Goal: Task Accomplishment & Management: Manage account settings

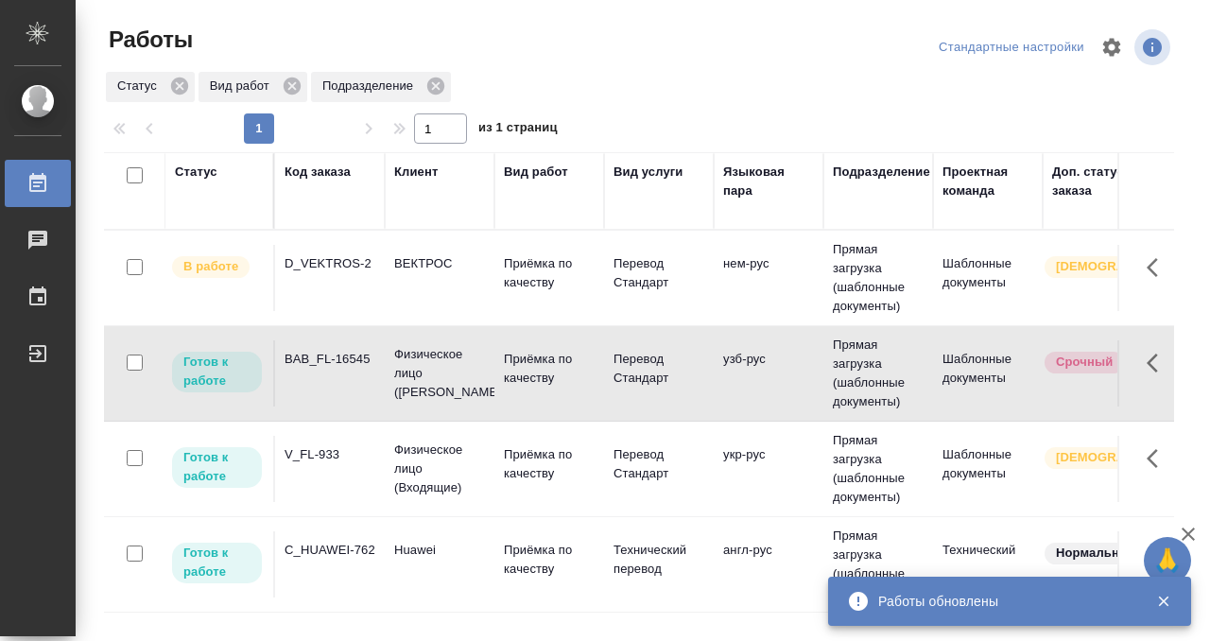
click at [298, 170] on div "Код заказа" at bounding box center [318, 172] width 66 height 19
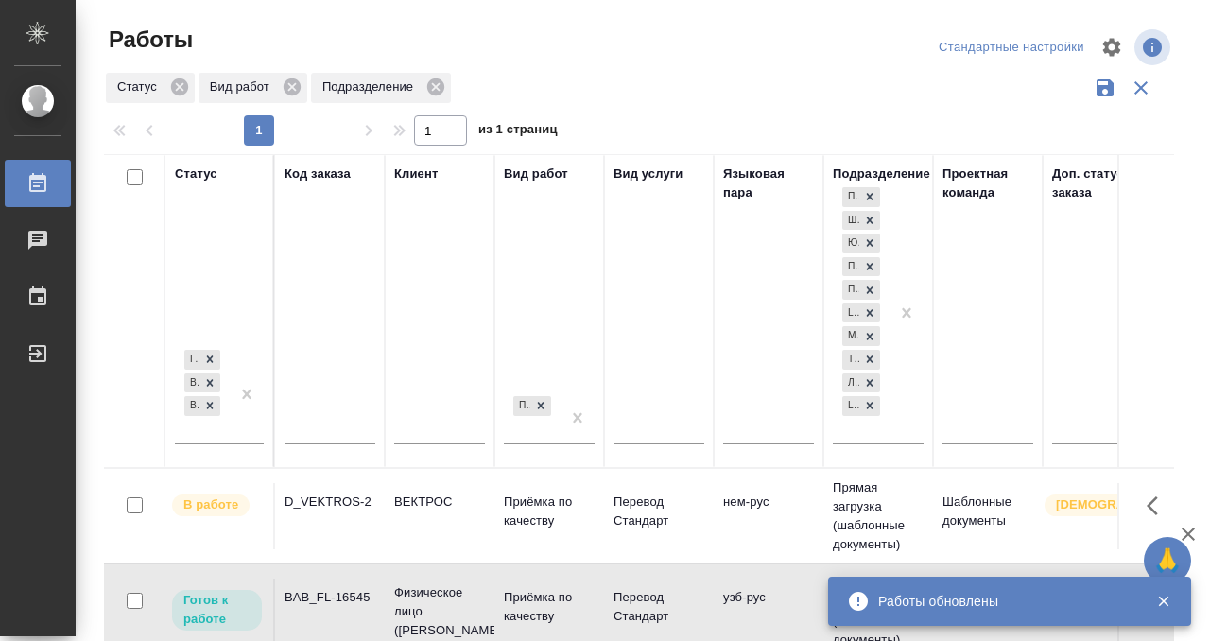
scroll to position [1, 0]
click at [310, 426] on input "text" at bounding box center [330, 431] width 91 height 24
paste input "KRL_FL-8728"
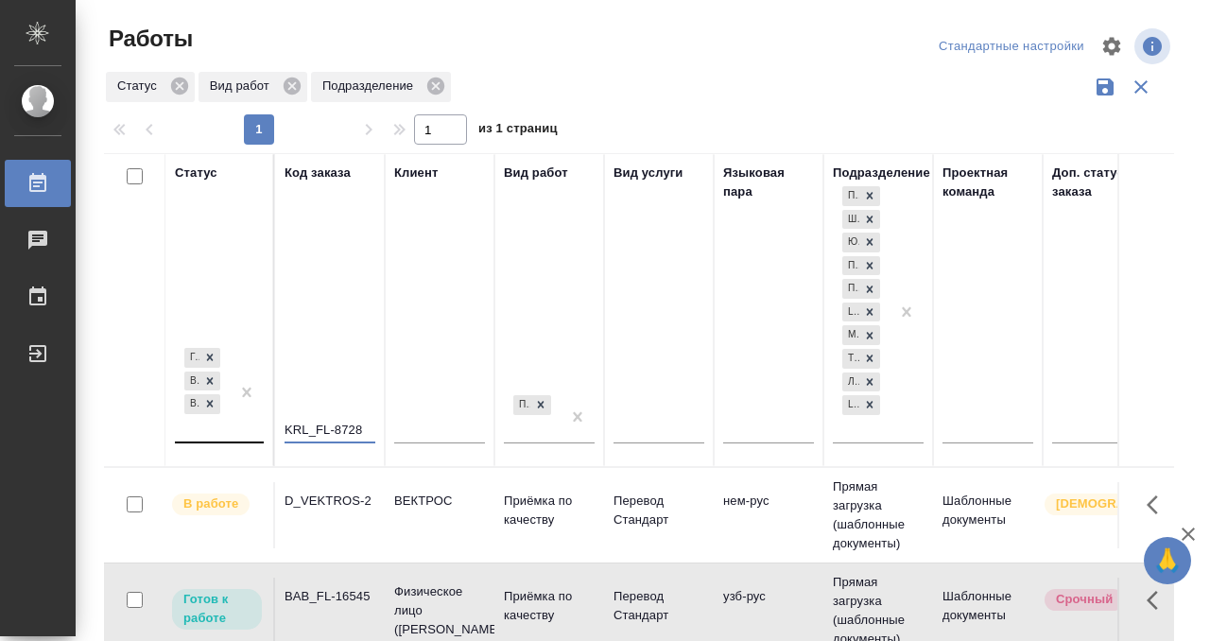
type input "KRL_FL-8728"
click at [211, 439] on div "Готов к работе В работе В ожидании" at bounding box center [219, 400] width 89 height 112
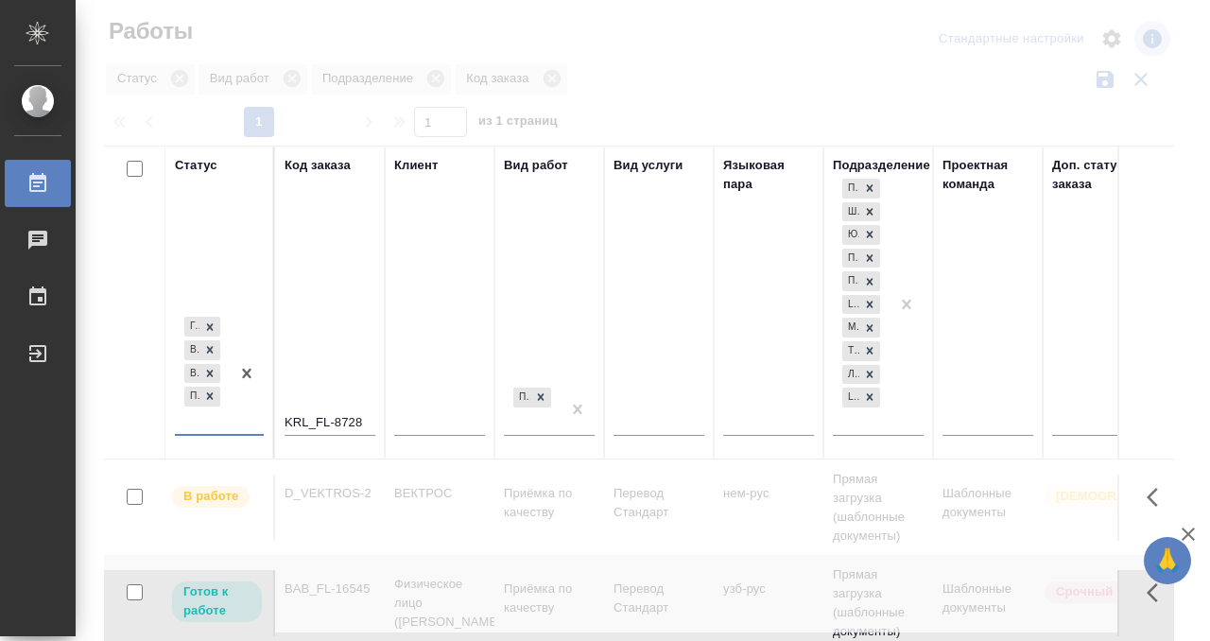
scroll to position [9, 0]
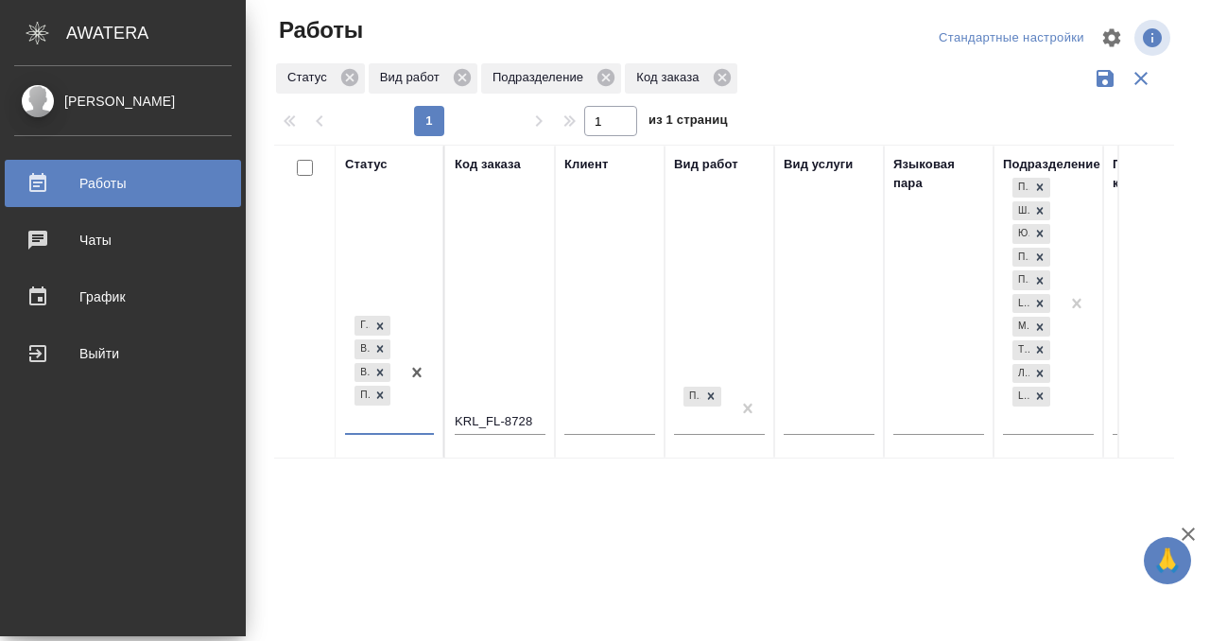
click at [40, 183] on div "Работы" at bounding box center [122, 183] width 217 height 28
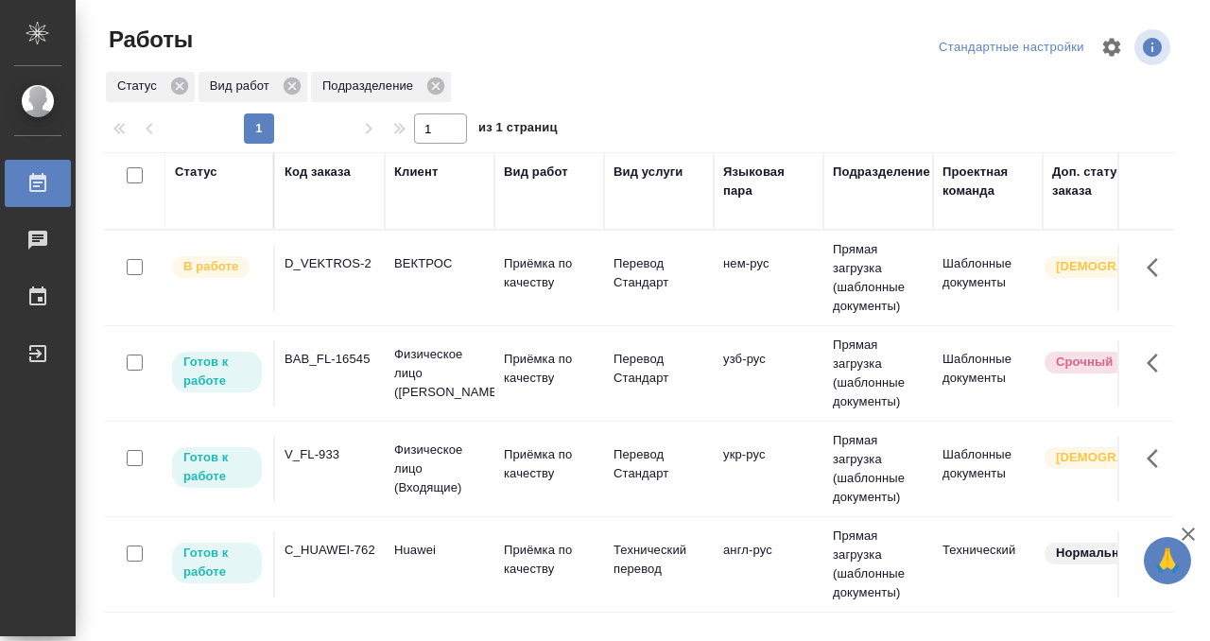
click at [359, 359] on div "BAB_FL-16545" at bounding box center [330, 359] width 91 height 19
click at [357, 360] on div "BAB_FL-16545" at bounding box center [330, 359] width 91 height 19
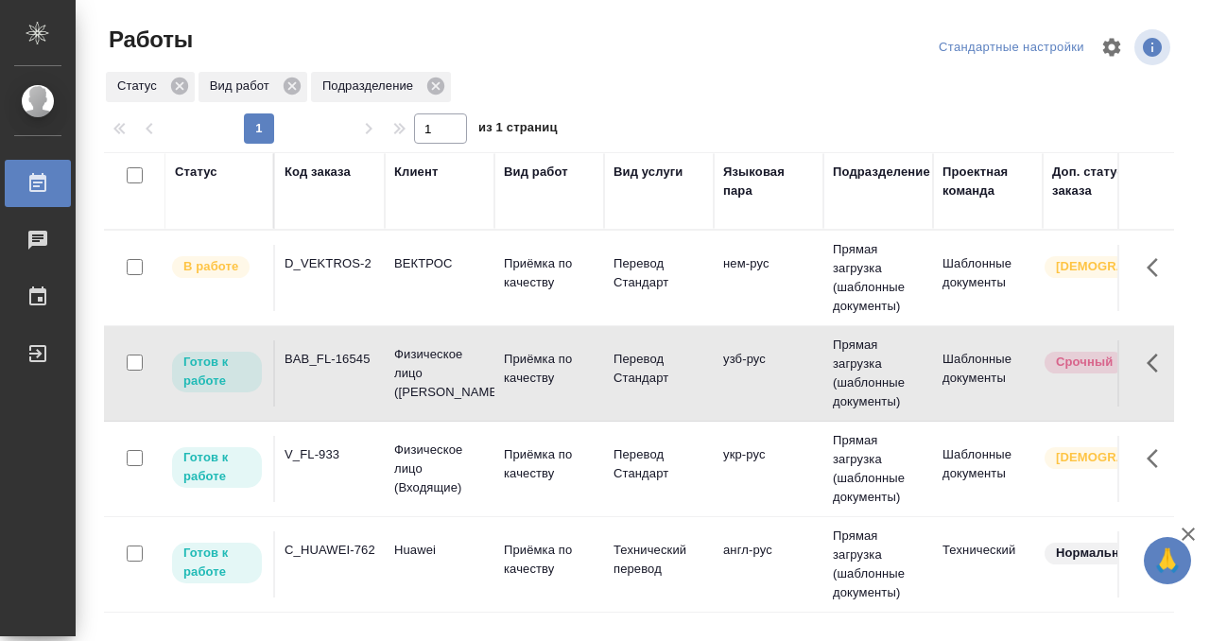
click at [193, 171] on div "Статус" at bounding box center [196, 172] width 43 height 19
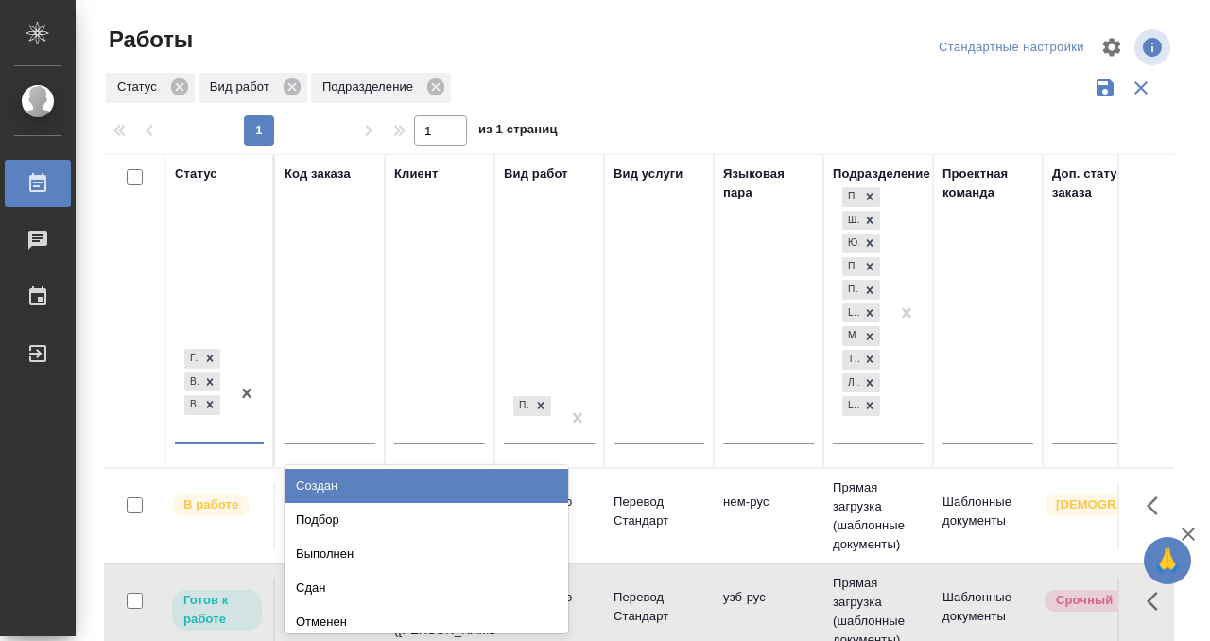
click at [216, 438] on div "option Создан focused, 1 of 8. 5 results available. Use Up and Down to choose o…" at bounding box center [219, 401] width 89 height 112
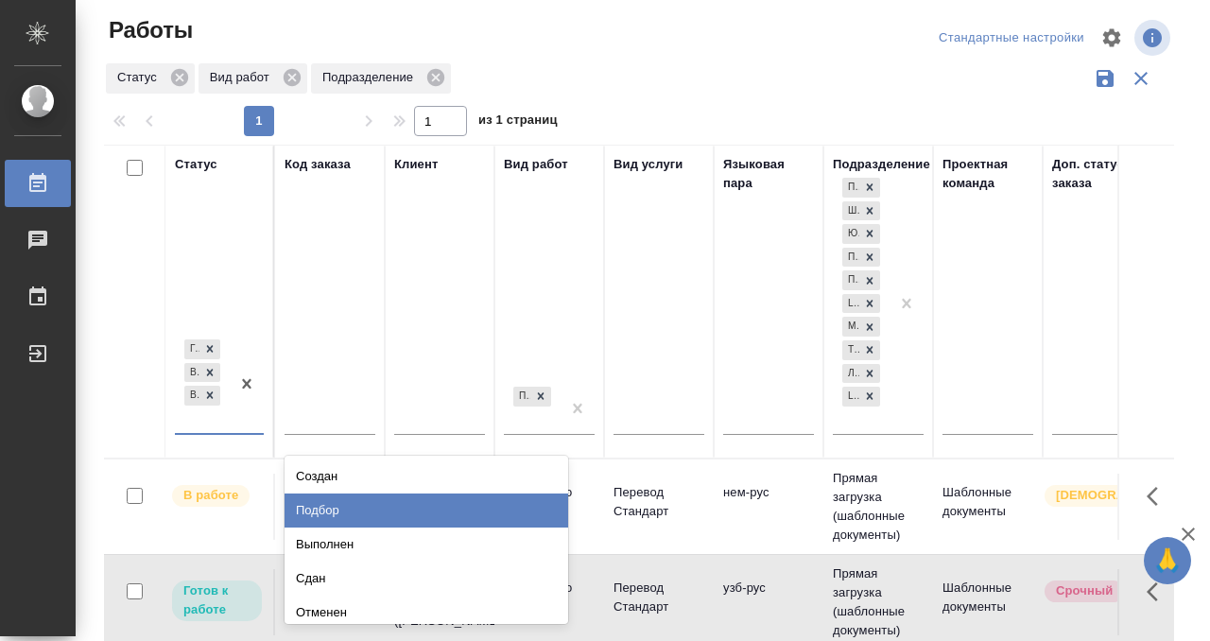
click at [334, 501] on div "Подбор" at bounding box center [427, 510] width 284 height 34
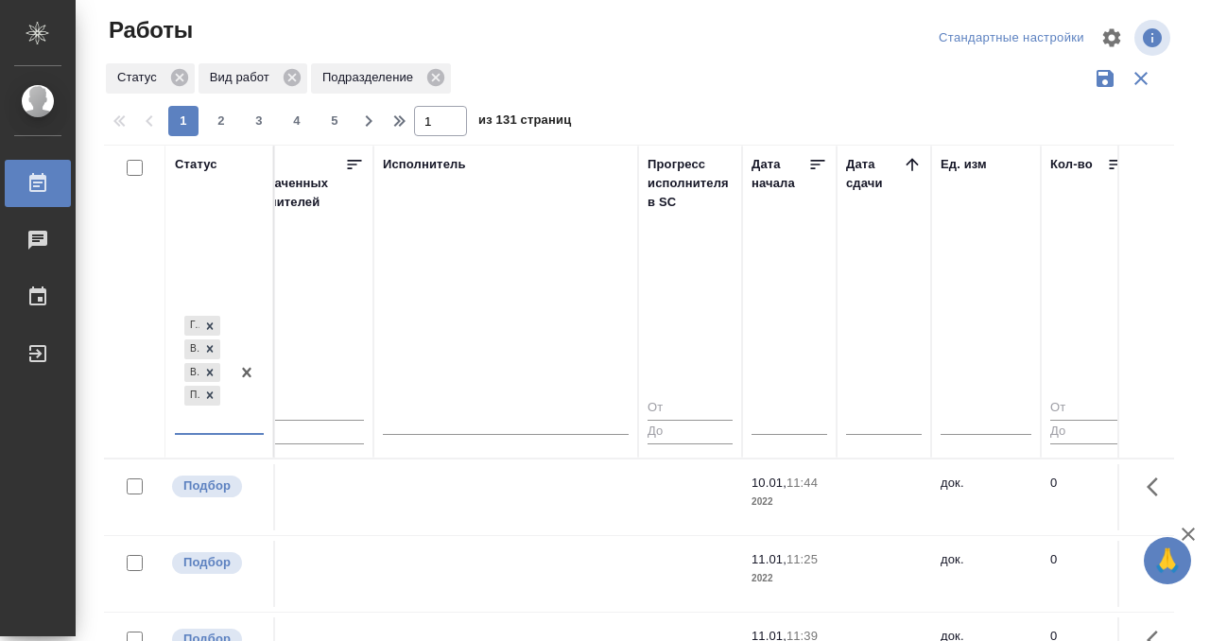
scroll to position [0, 1156]
click at [914, 157] on icon at bounding box center [914, 164] width 19 height 19
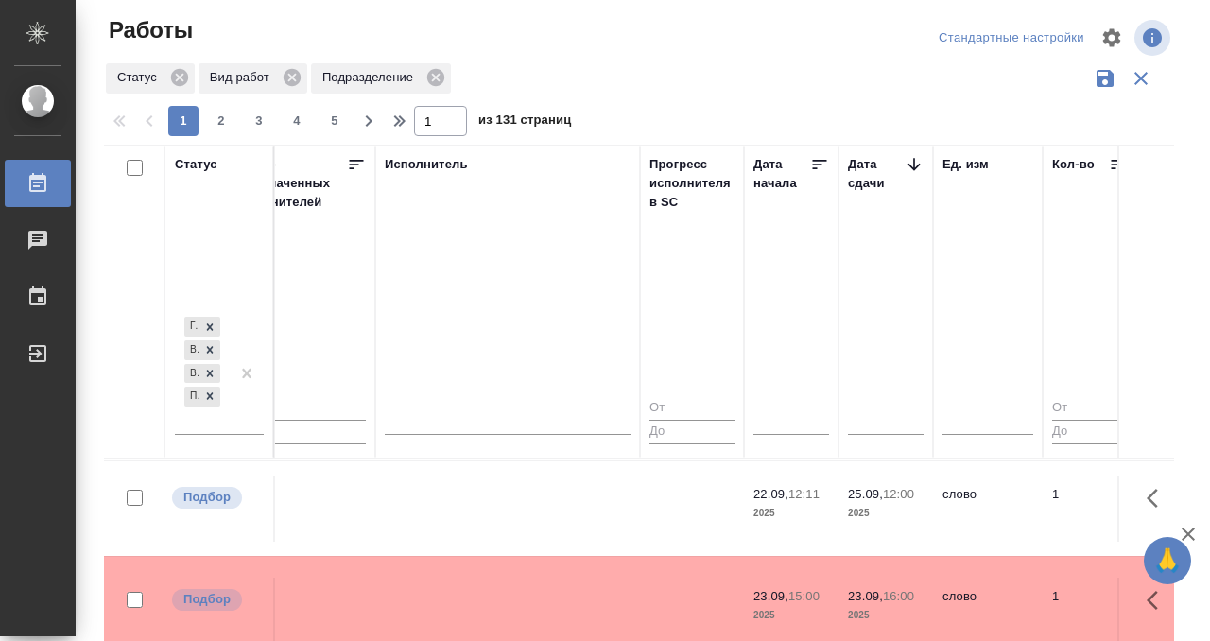
scroll to position [97, 1156]
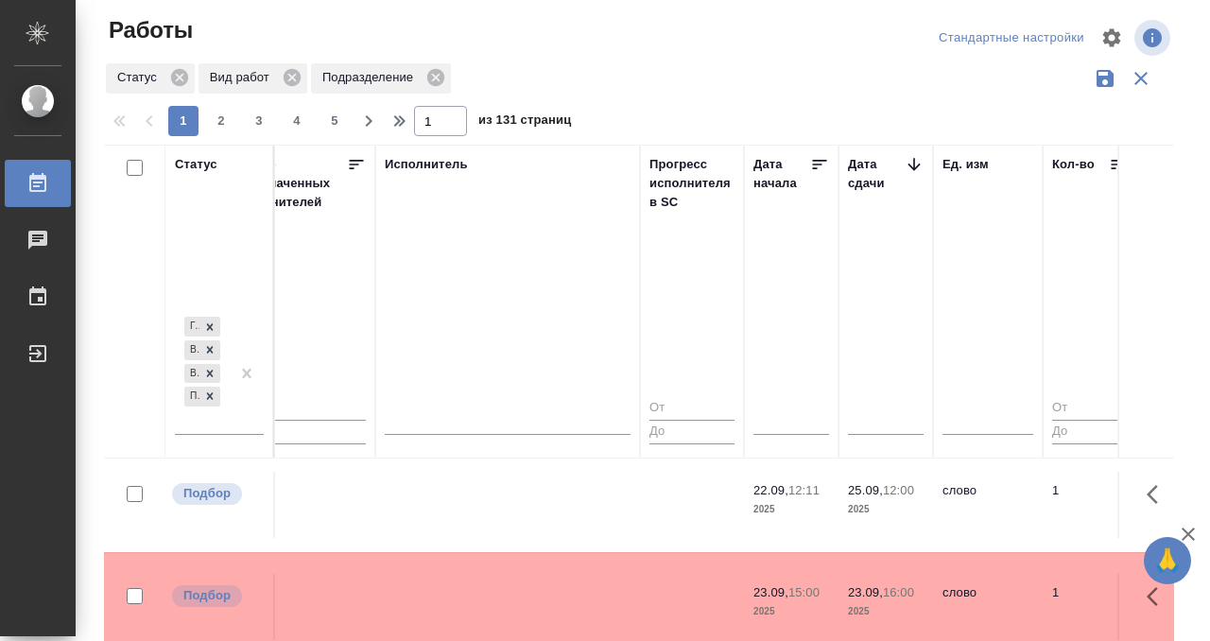
click at [541, 506] on td at bounding box center [507, 505] width 265 height 66
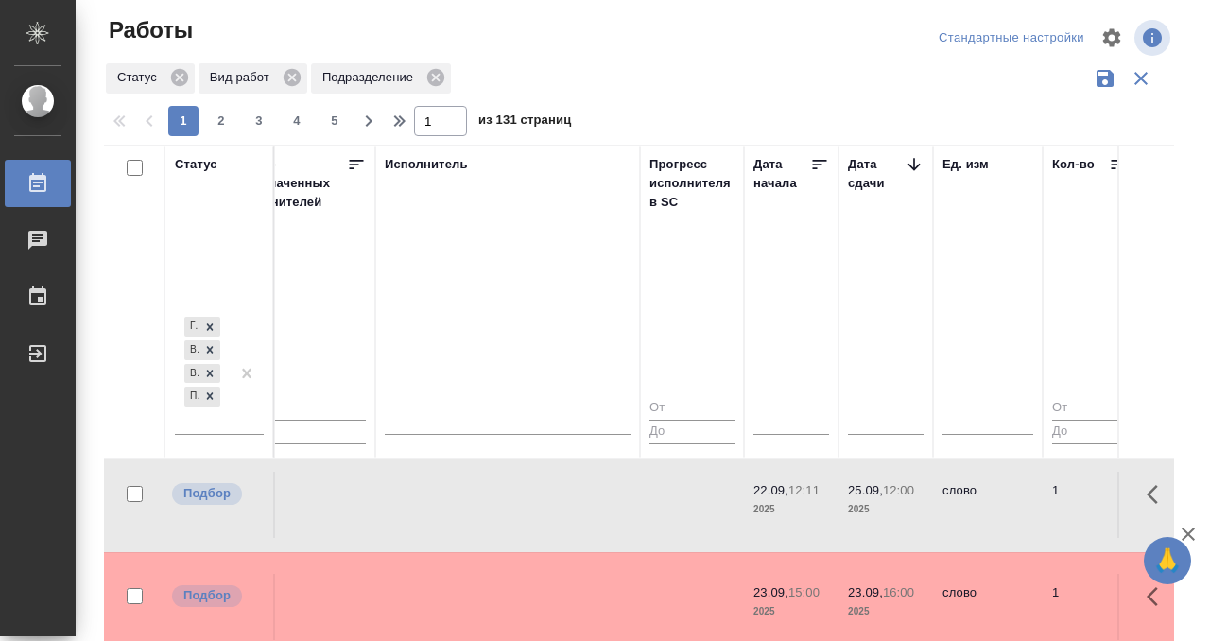
click at [541, 506] on td at bounding box center [507, 505] width 265 height 66
click at [512, 585] on td at bounding box center [507, 607] width 265 height 66
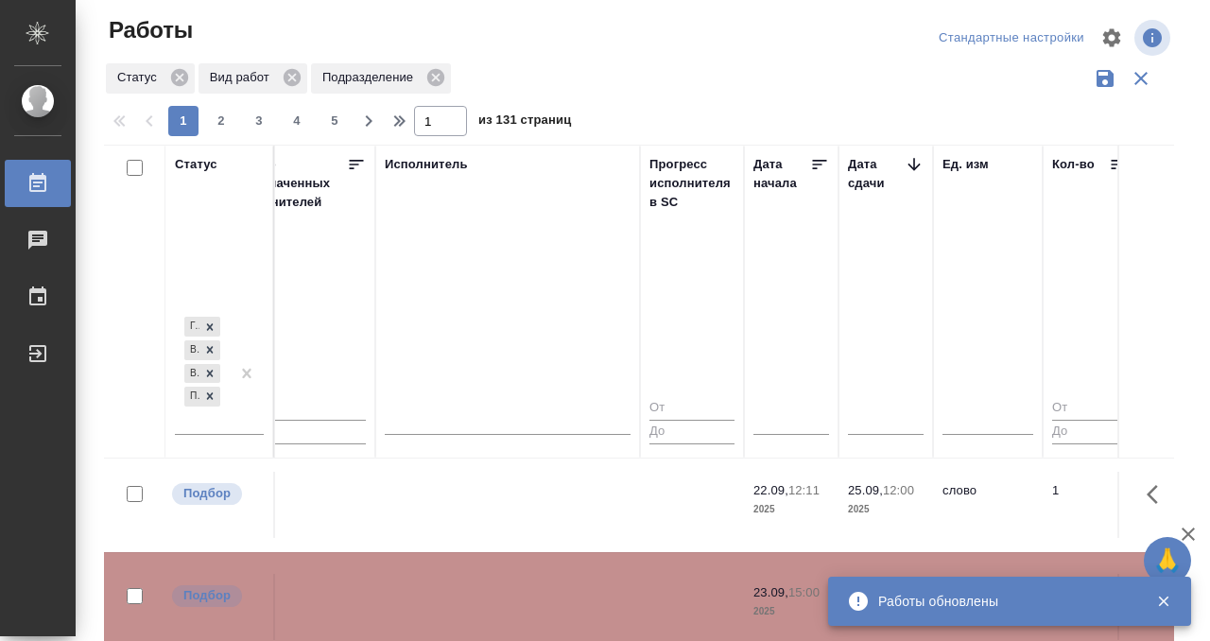
click at [512, 585] on td at bounding box center [507, 607] width 265 height 66
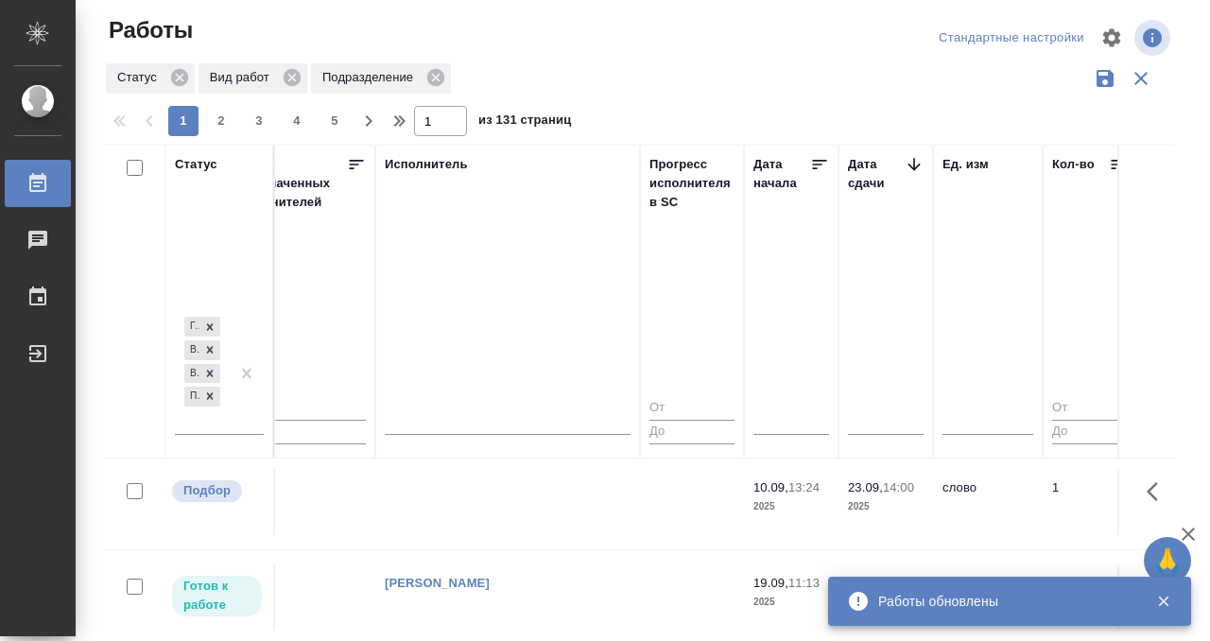
click at [475, 523] on td at bounding box center [507, 502] width 265 height 66
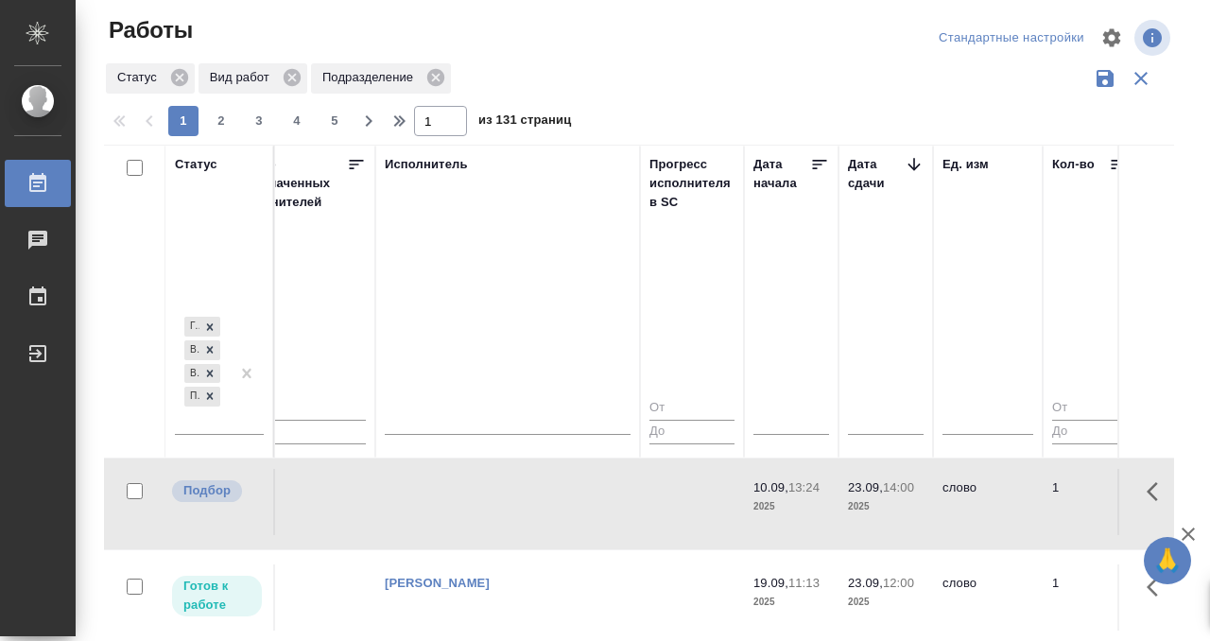
click at [502, 495] on td at bounding box center [507, 502] width 265 height 66
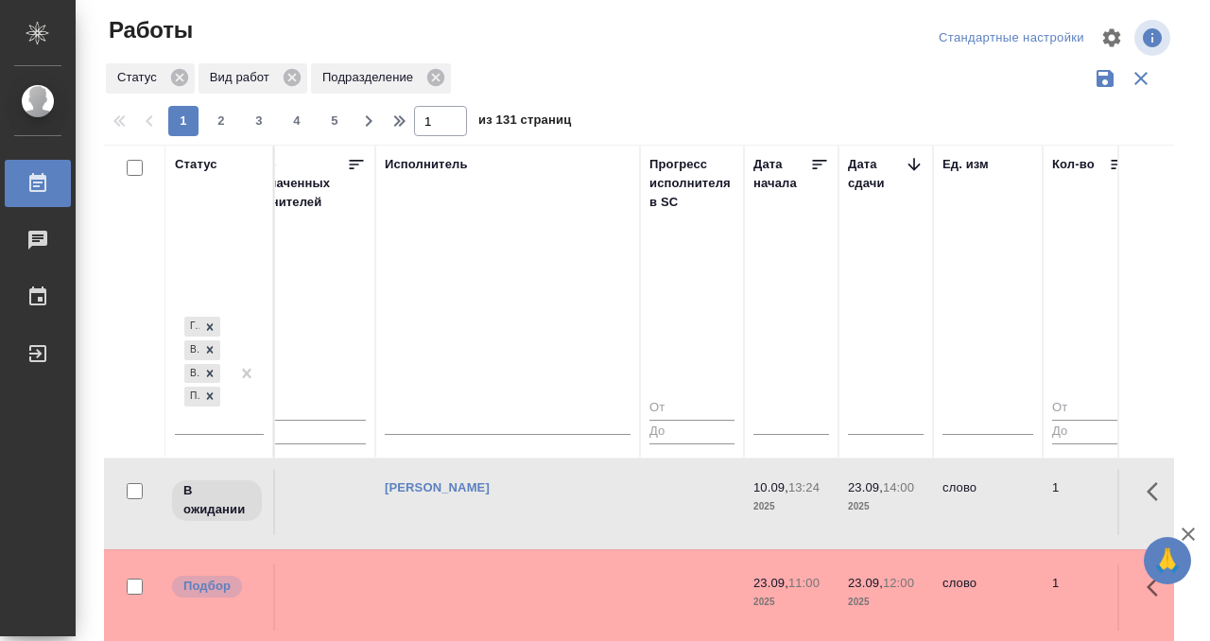
scroll to position [470, 1156]
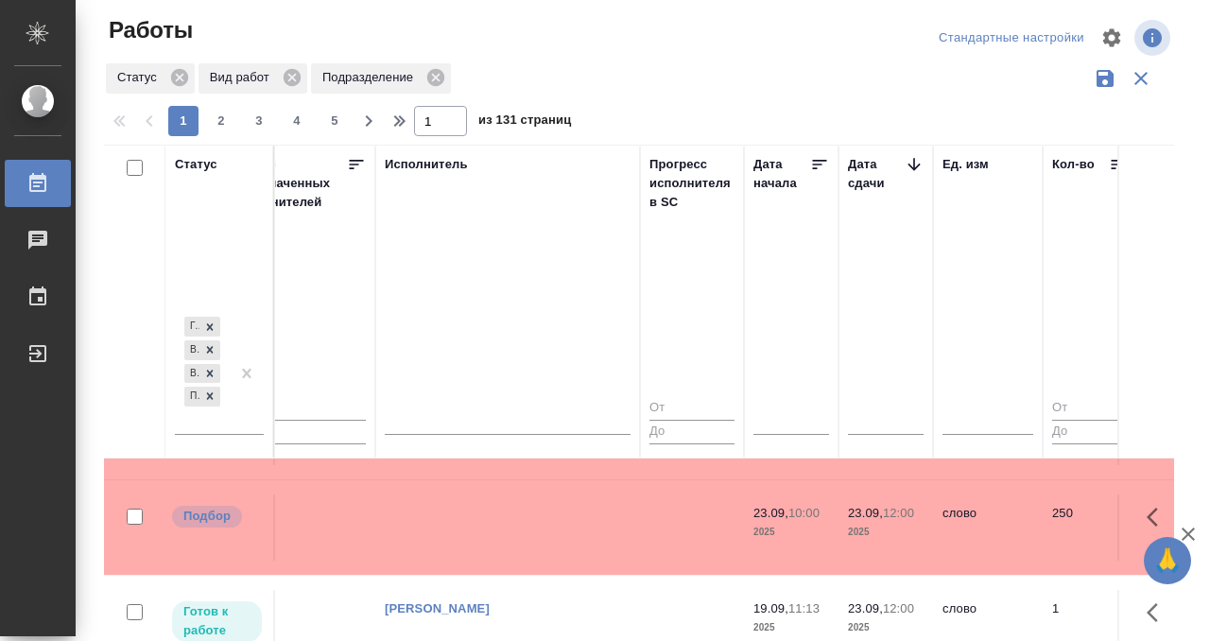
click at [510, 516] on td at bounding box center [507, 527] width 265 height 66
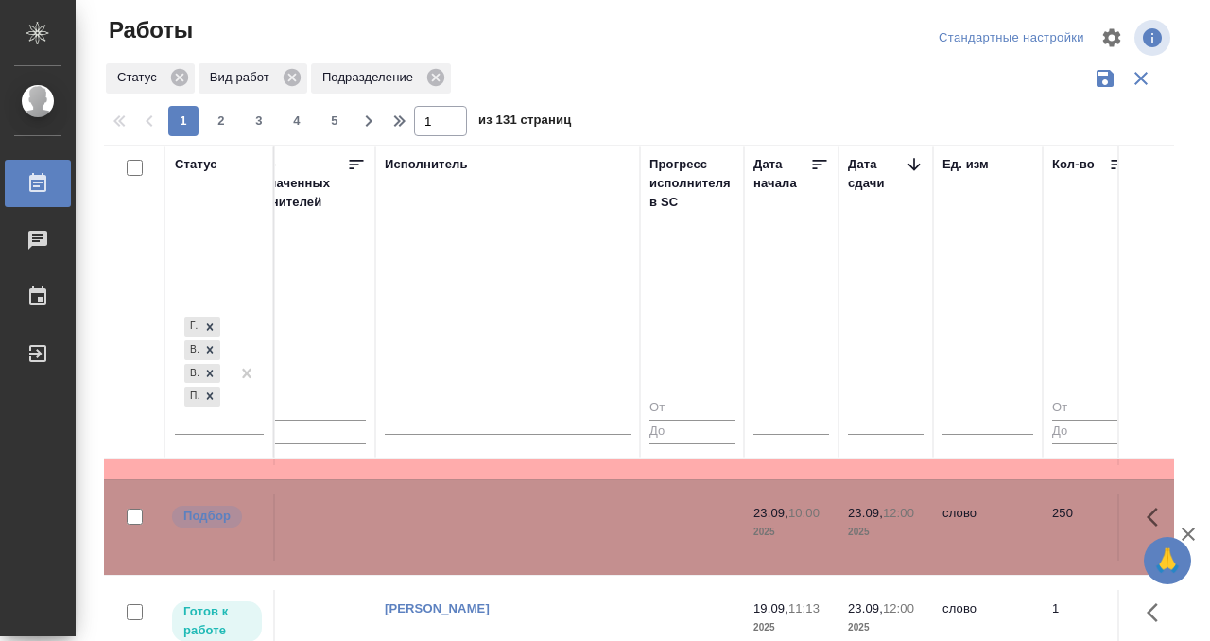
scroll to position [372, 1156]
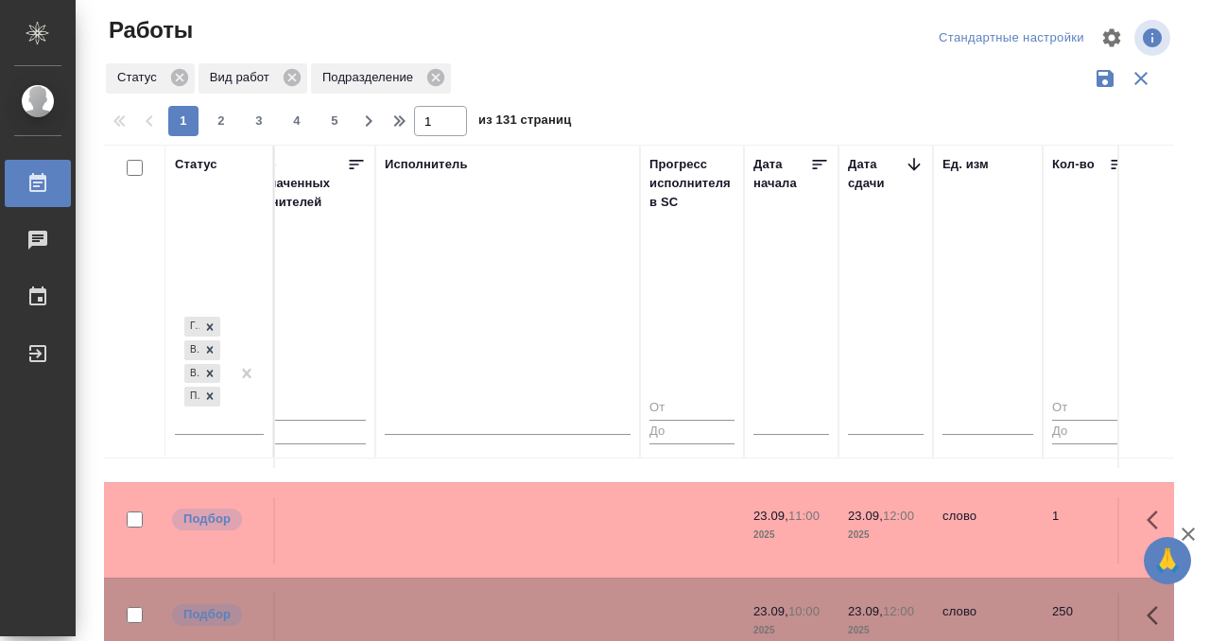
click at [511, 508] on td at bounding box center [507, 530] width 265 height 66
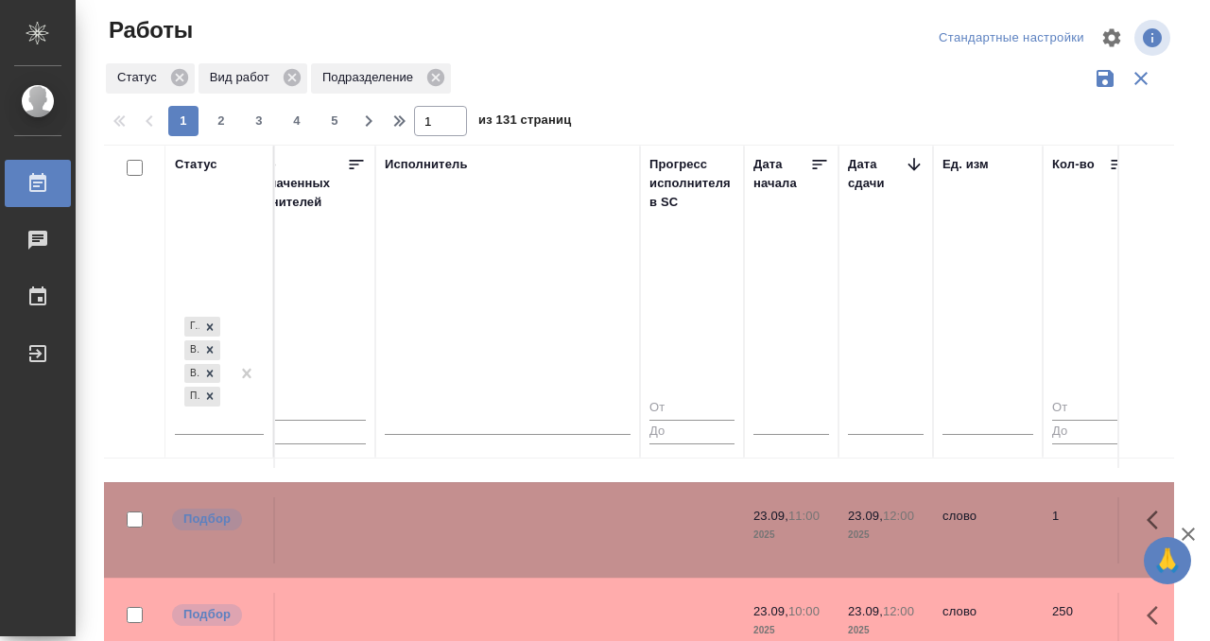
click at [511, 508] on td at bounding box center [507, 530] width 265 height 66
click at [534, 578] on tr "Подбор KUNZ_FL-5948 Физическое лицо (Кунцевская) Приёмка по качеству Перевод Ст…" at bounding box center [995, 625] width 4095 height 95
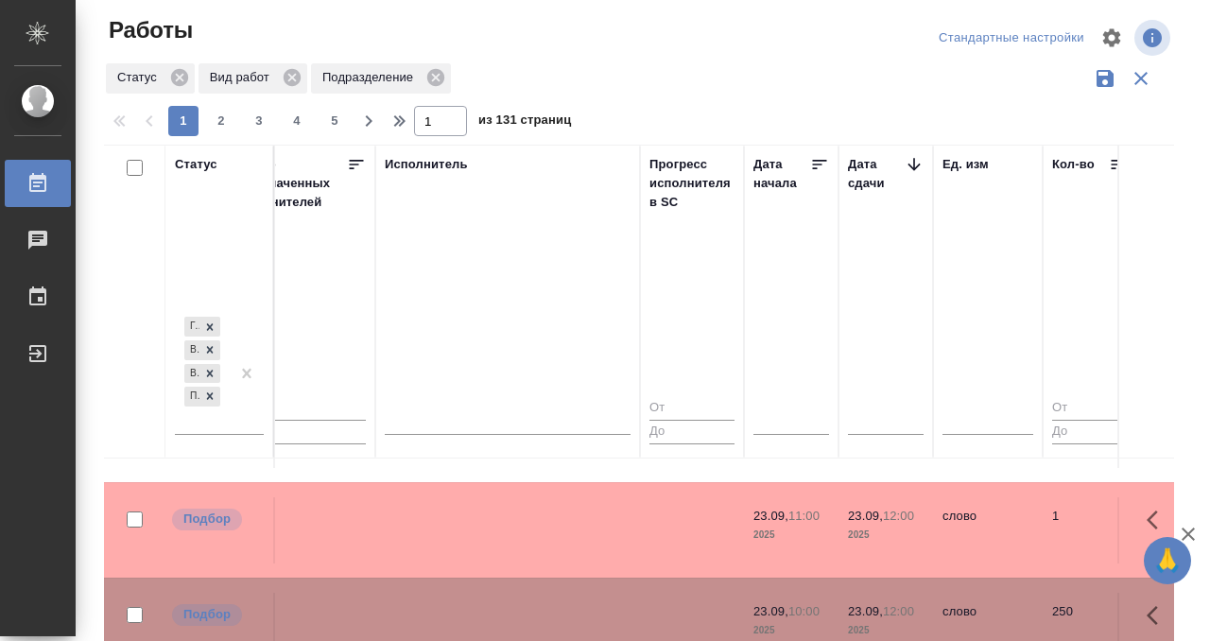
scroll to position [463, 1156]
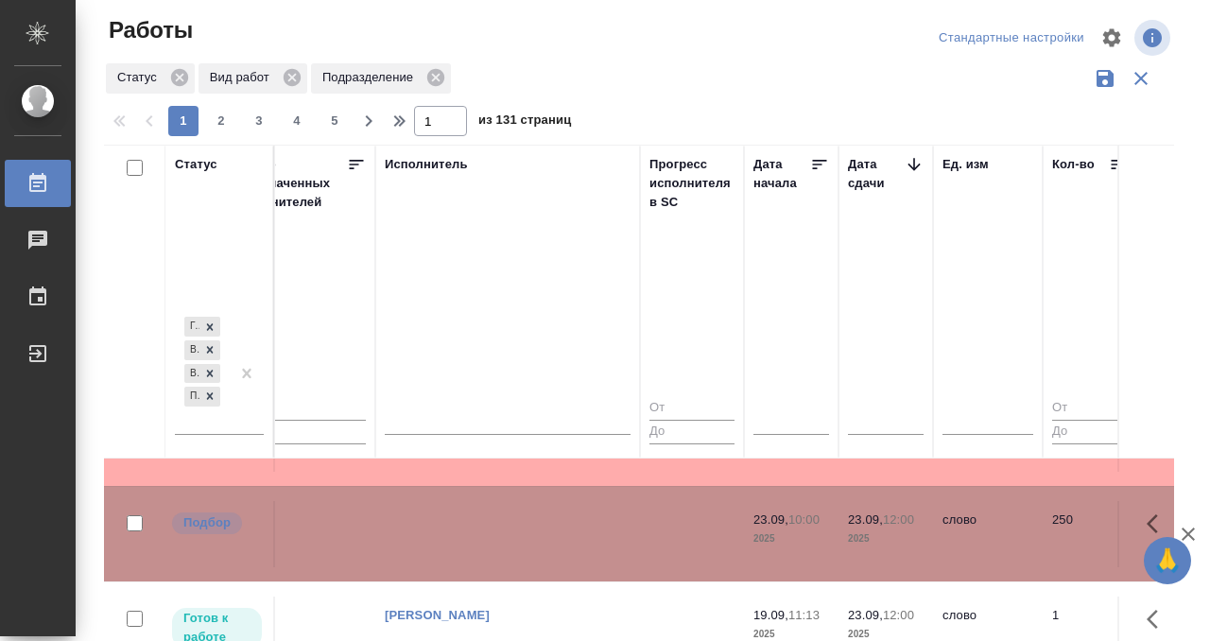
click at [531, 501] on td at bounding box center [507, 534] width 265 height 66
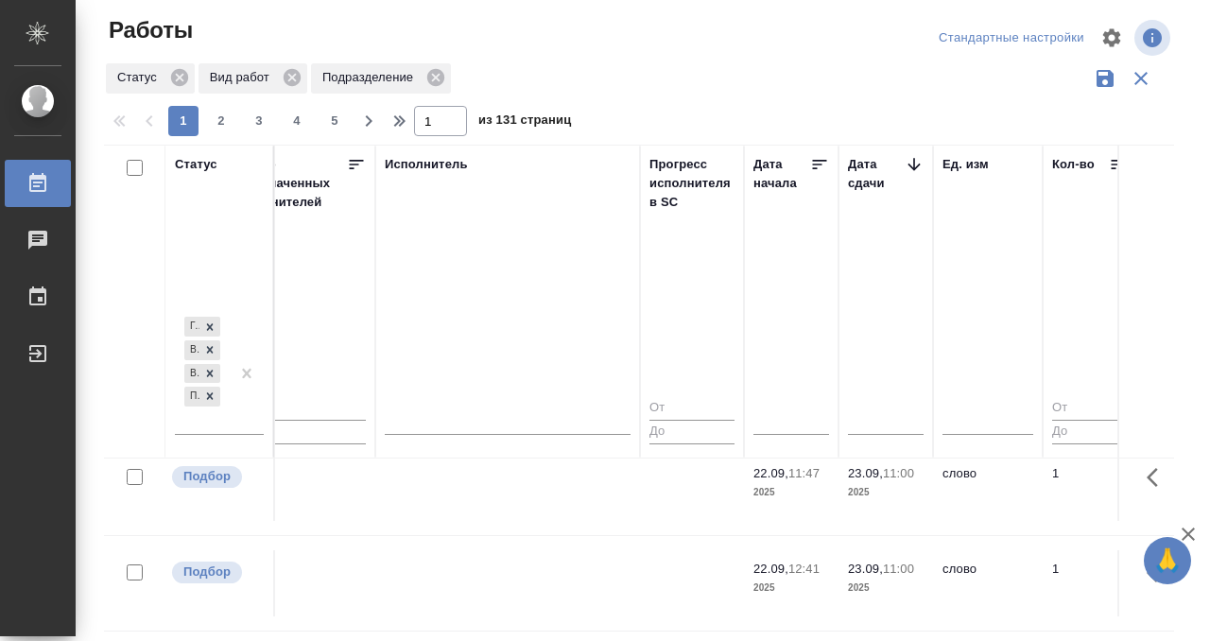
scroll to position [734, 1156]
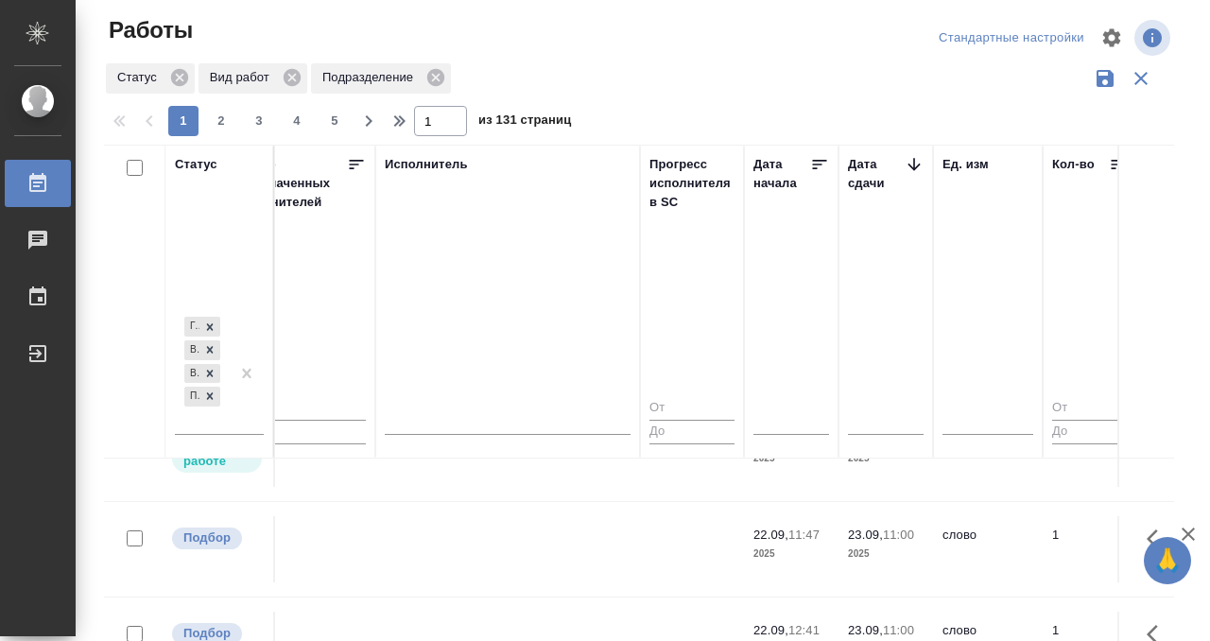
click at [464, 527] on td at bounding box center [507, 549] width 265 height 66
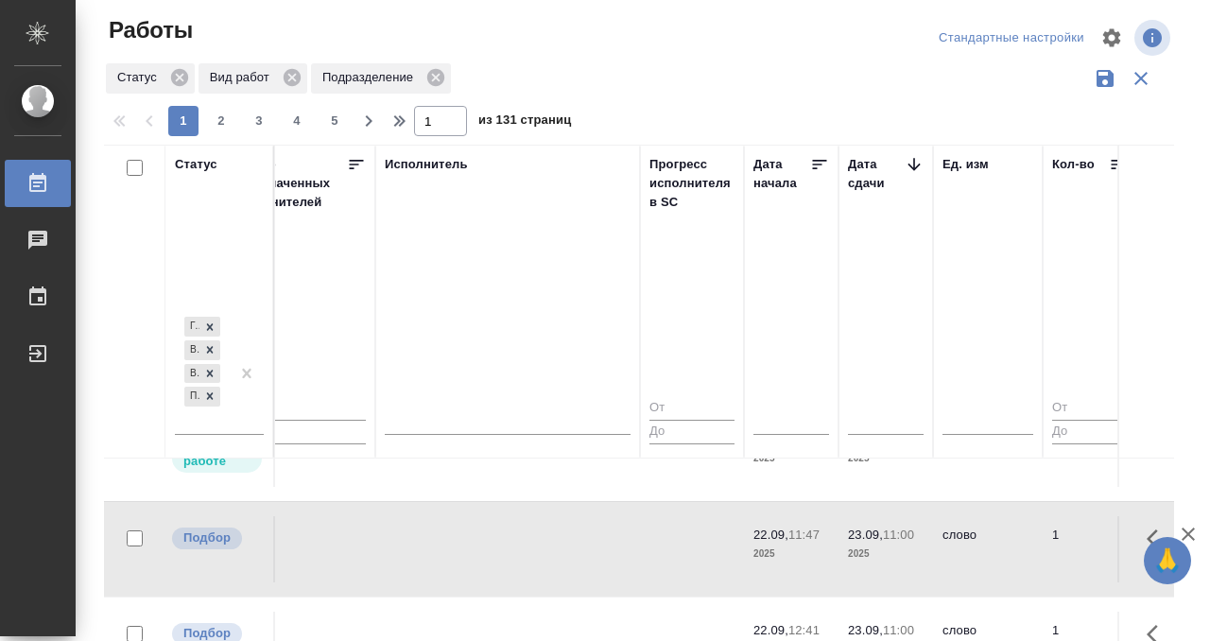
click at [464, 527] on td at bounding box center [507, 549] width 265 height 66
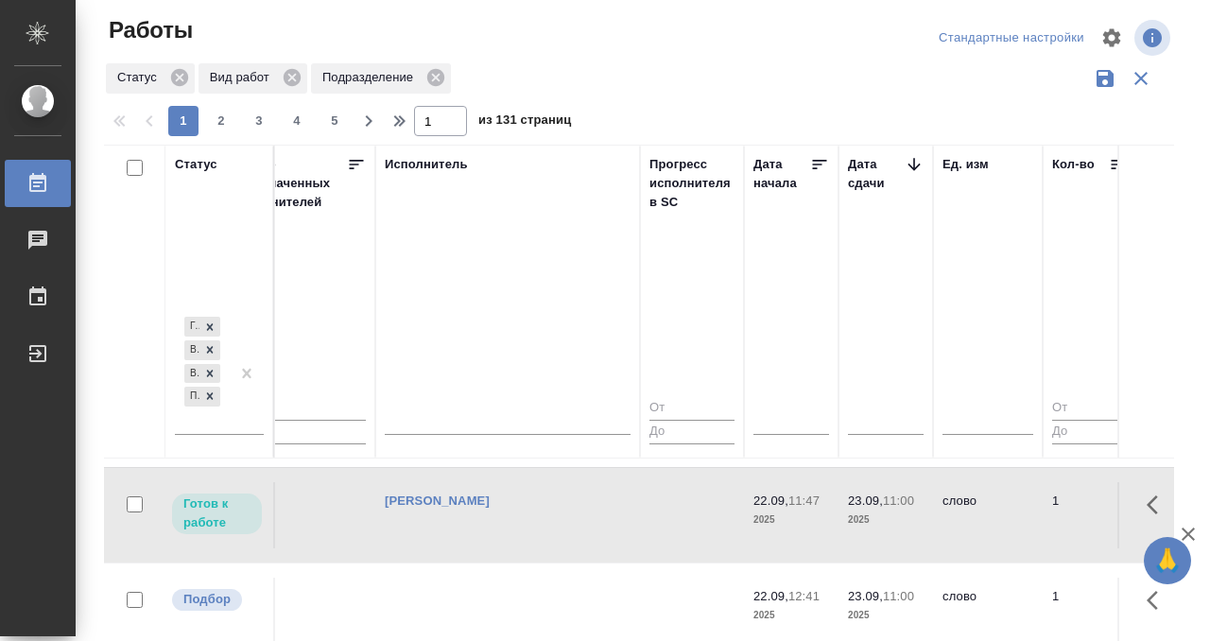
click at [565, 512] on td "[PERSON_NAME]" at bounding box center [507, 515] width 265 height 66
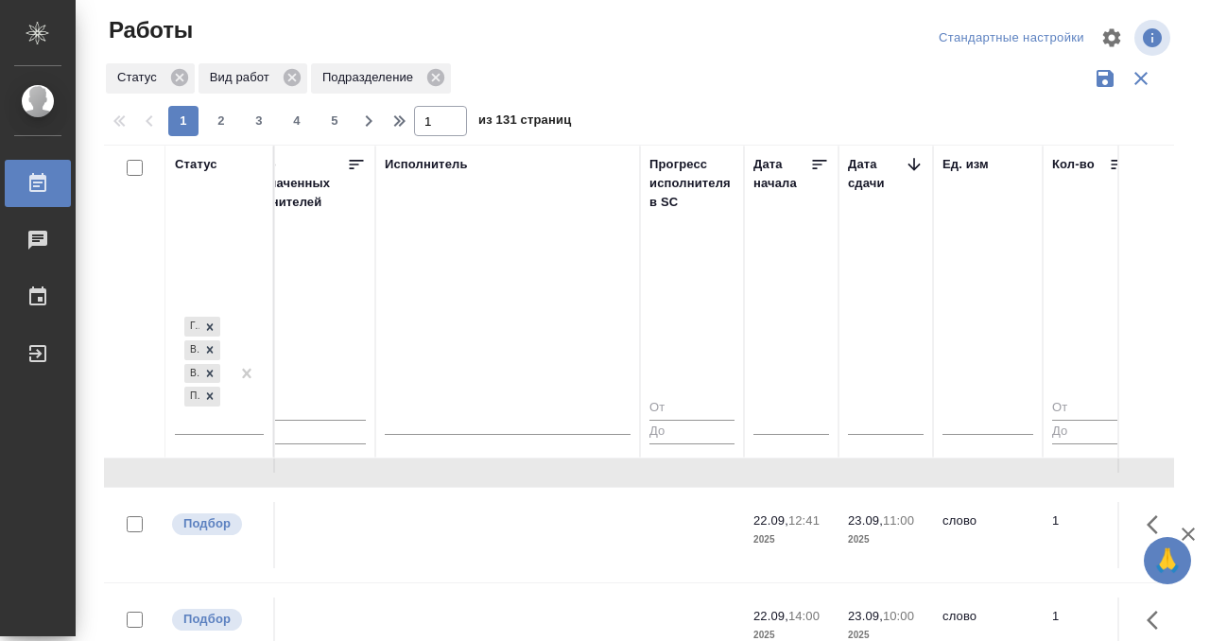
scroll to position [962, 1156]
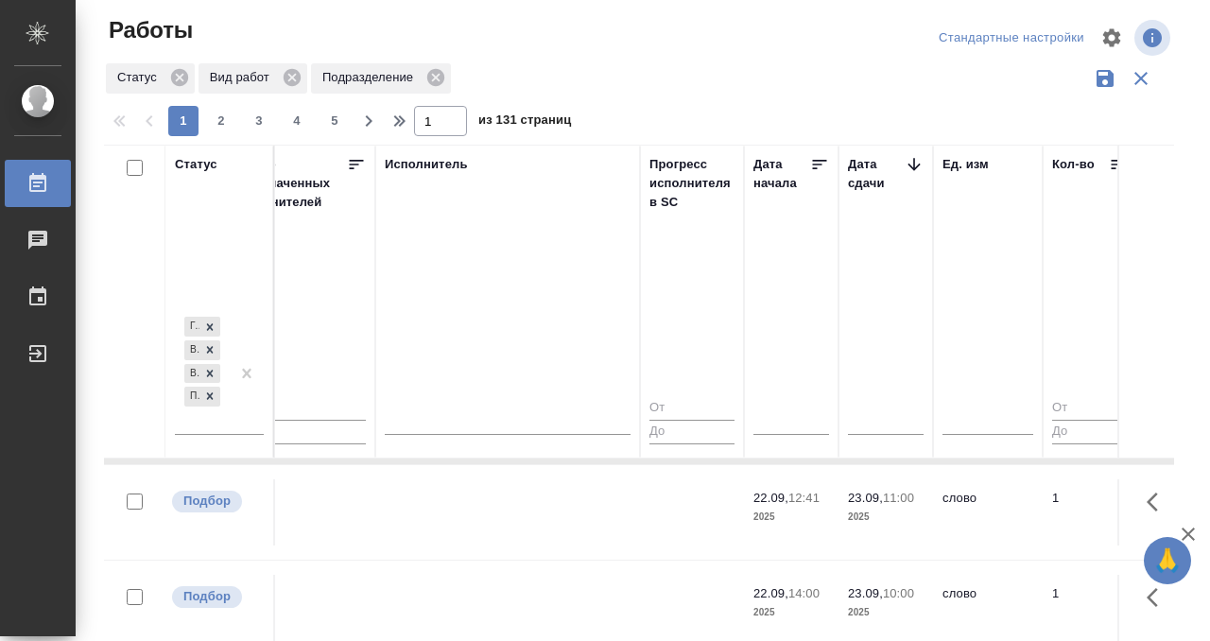
click at [543, 515] on td at bounding box center [507, 512] width 265 height 66
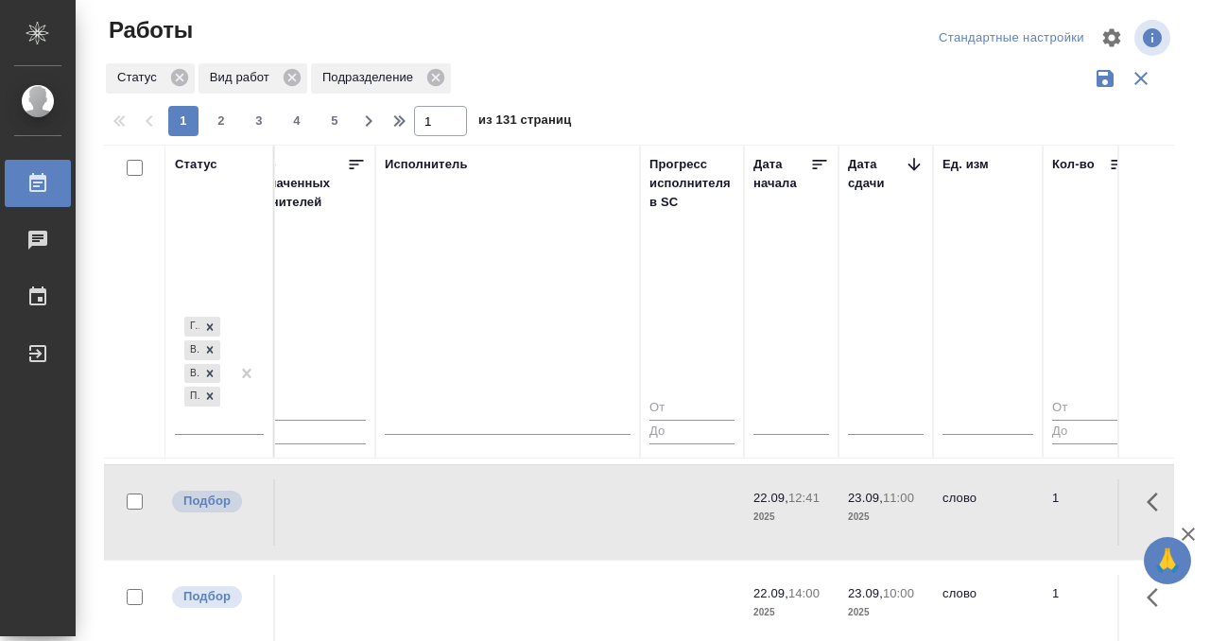
click at [543, 515] on td at bounding box center [507, 512] width 265 height 66
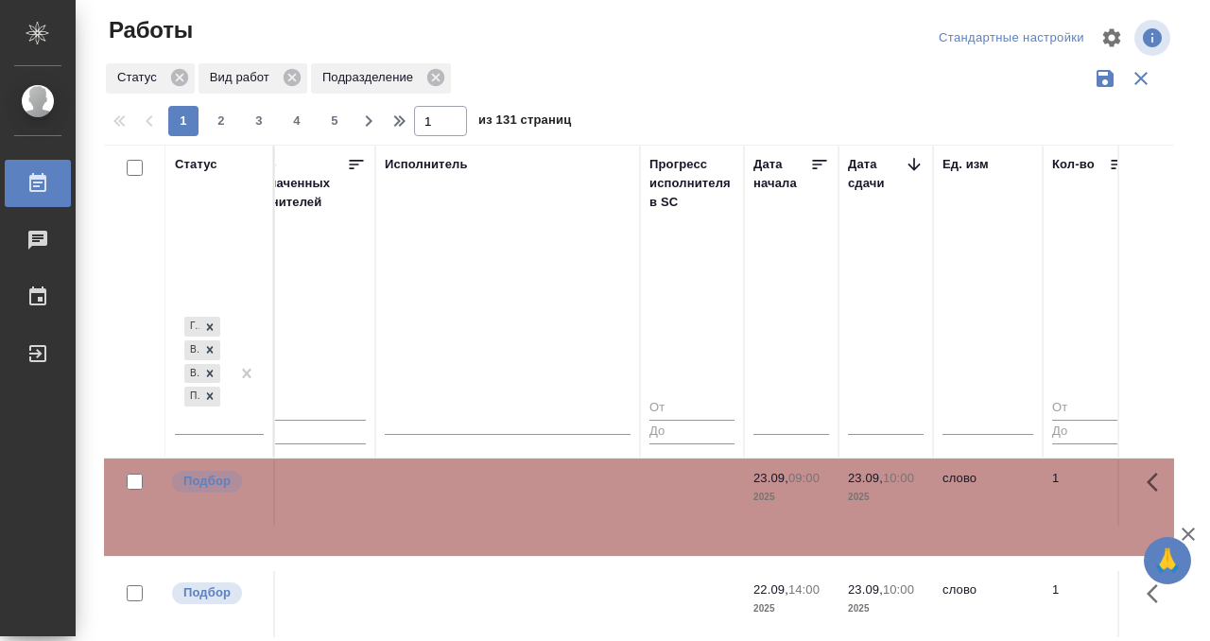
scroll to position [1095, 1156]
click at [451, 492] on td at bounding box center [507, 491] width 265 height 66
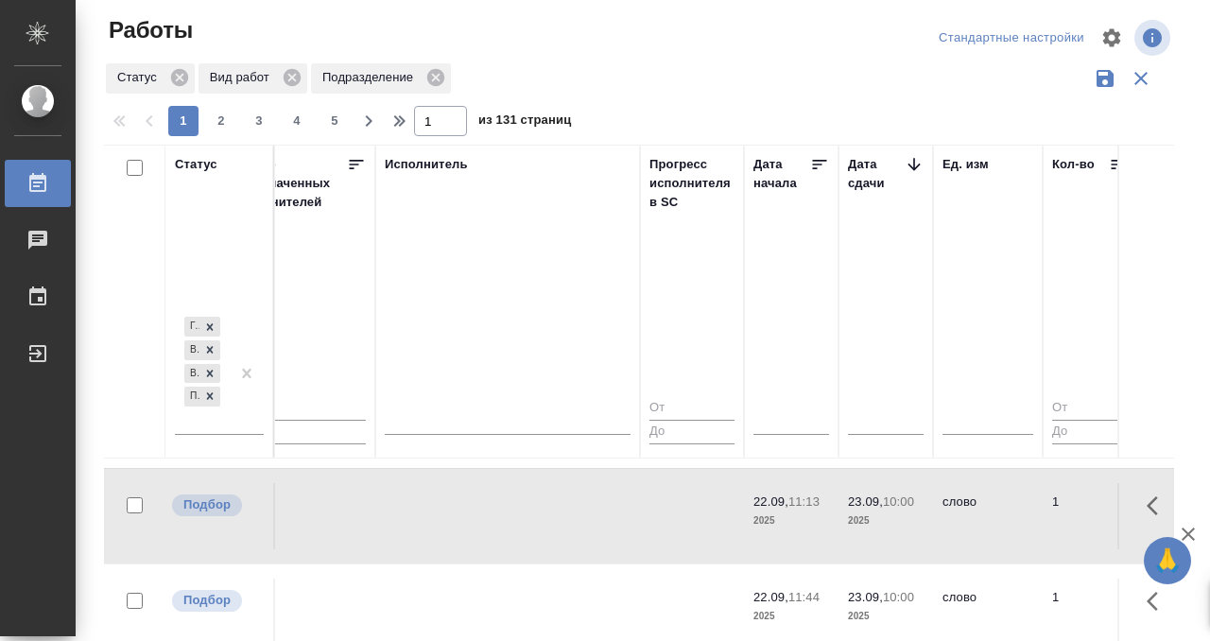
scroll to position [1199, 1156]
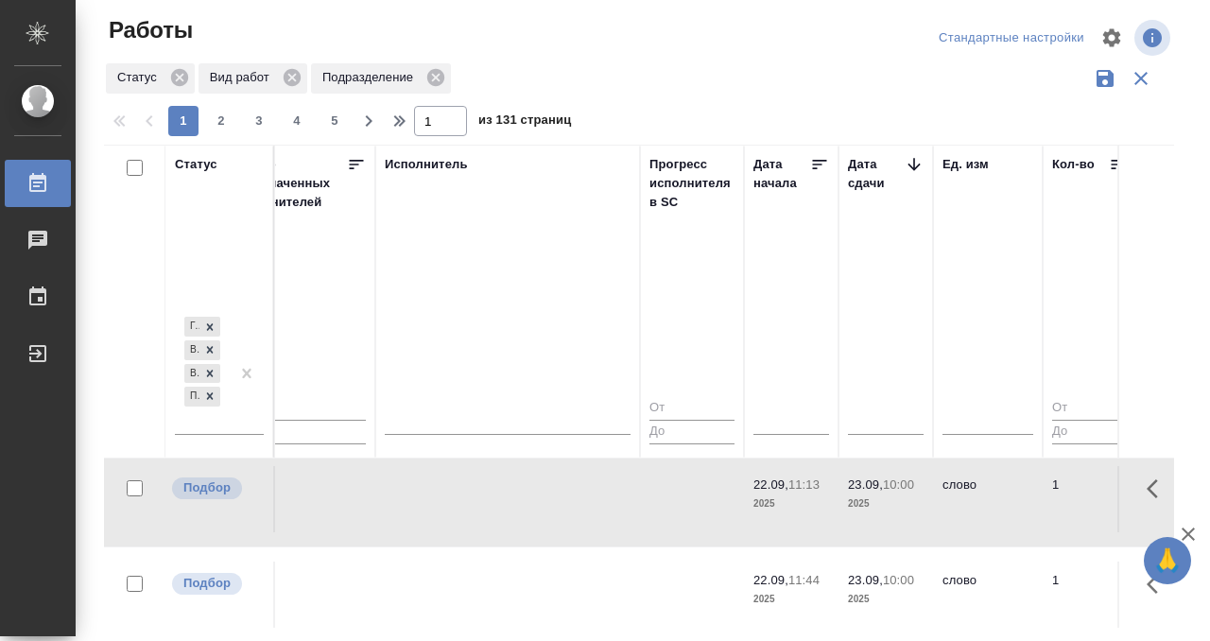
click at [489, 507] on td at bounding box center [507, 499] width 265 height 66
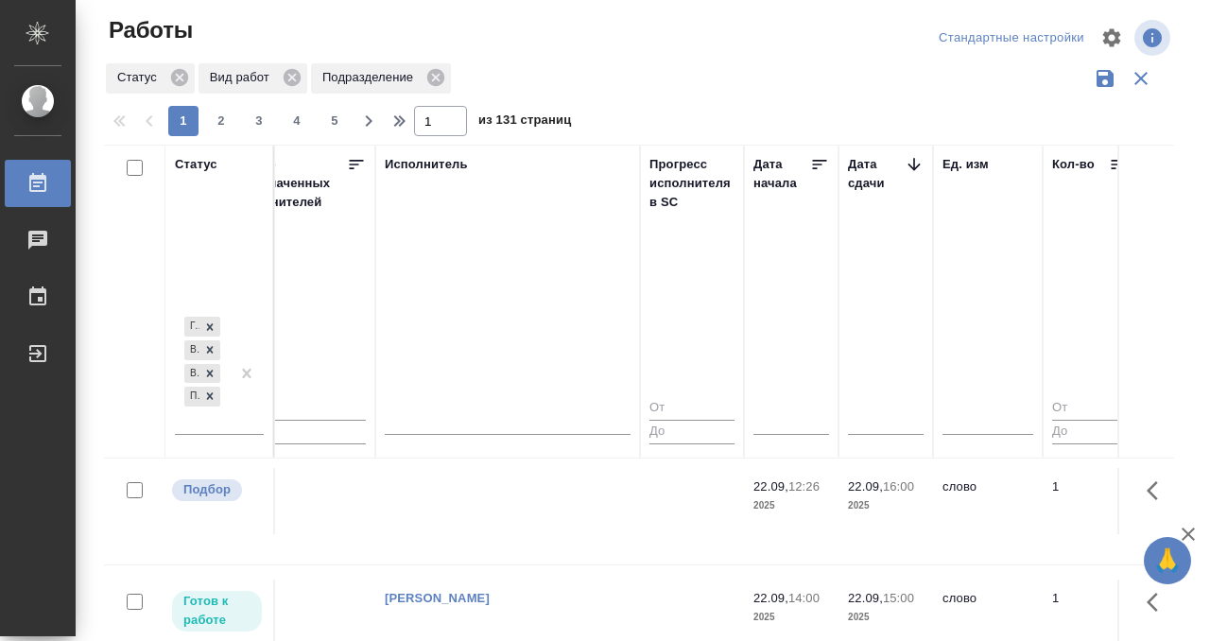
scroll to position [1781, 1156]
click at [518, 536] on td at bounding box center [507, 506] width 265 height 66
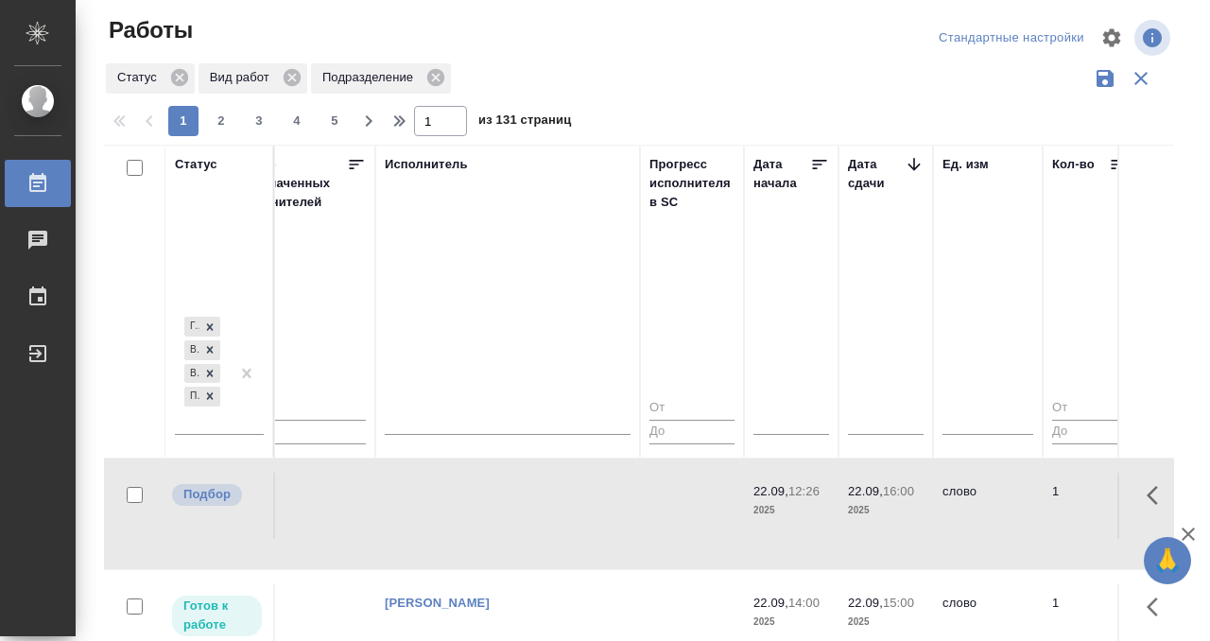
click at [518, 536] on td at bounding box center [507, 506] width 265 height 66
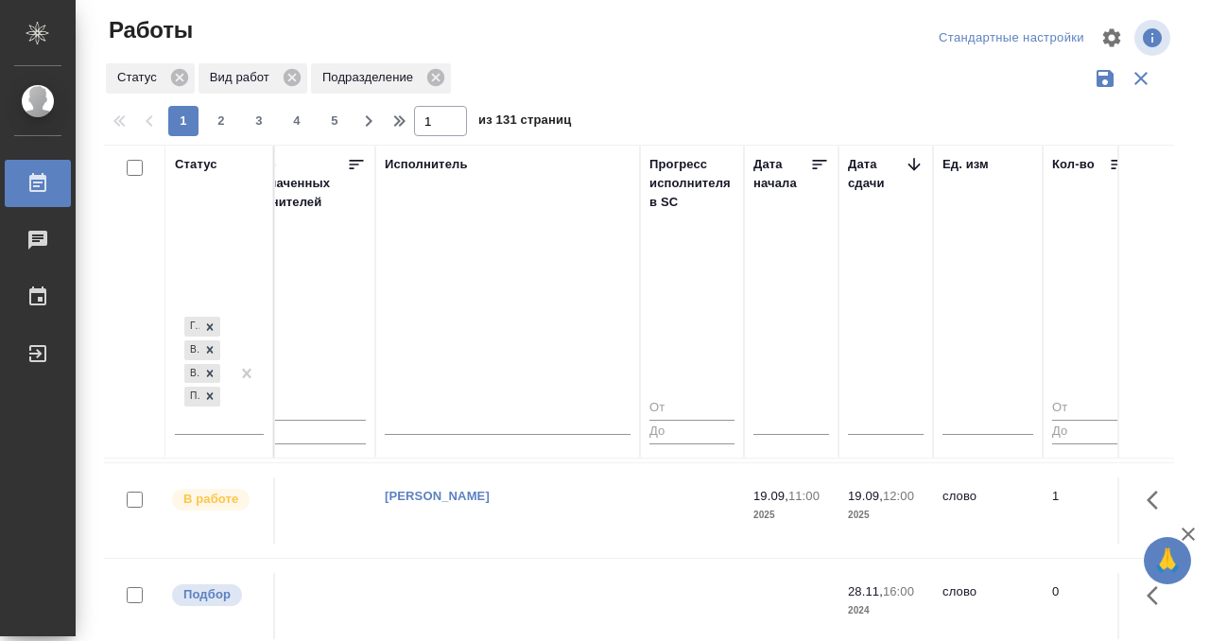
click at [483, 521] on td "[PERSON_NAME]" at bounding box center [507, 510] width 265 height 66
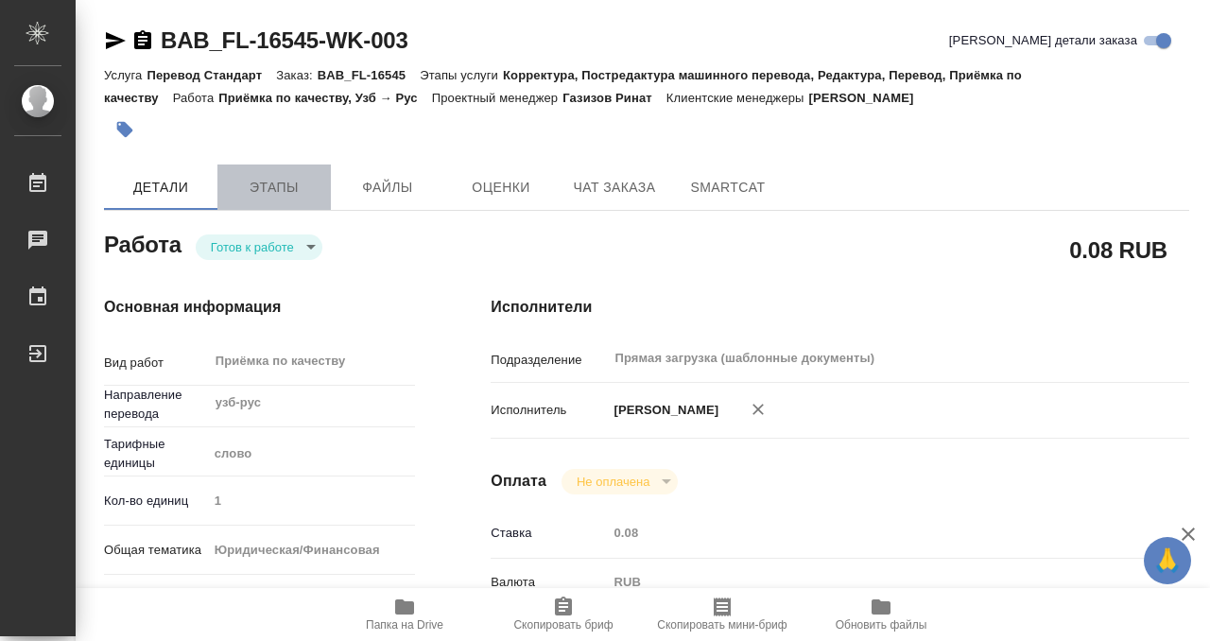
click at [287, 186] on span "Этапы" at bounding box center [274, 188] width 91 height 24
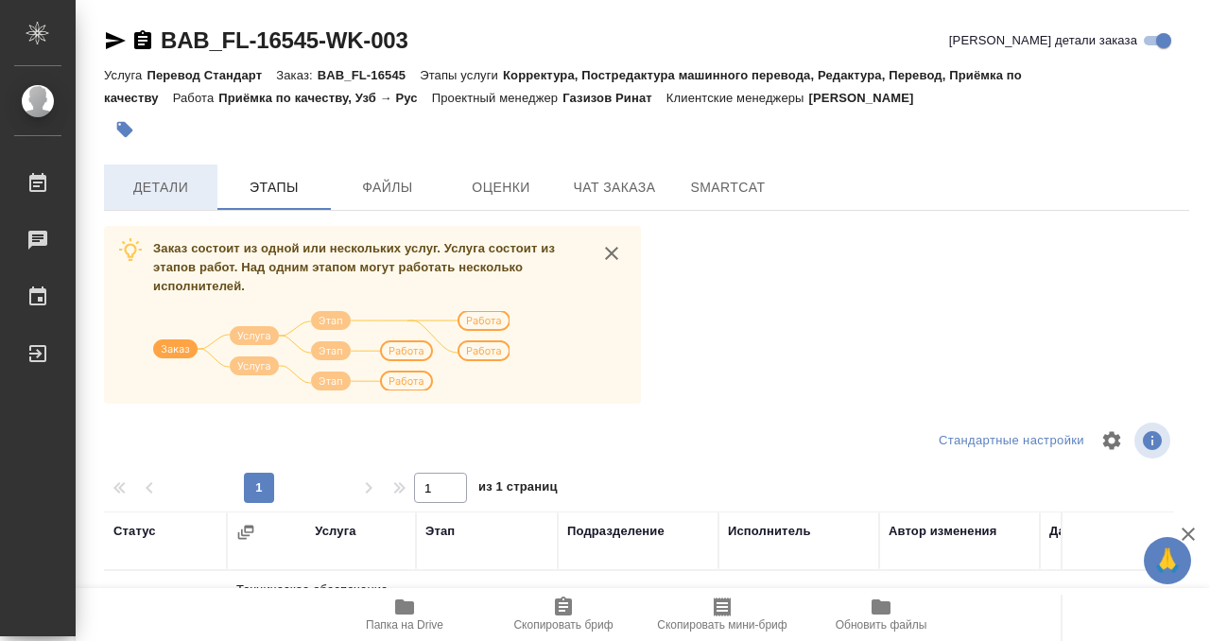
click at [159, 196] on span "Детали" at bounding box center [160, 188] width 91 height 24
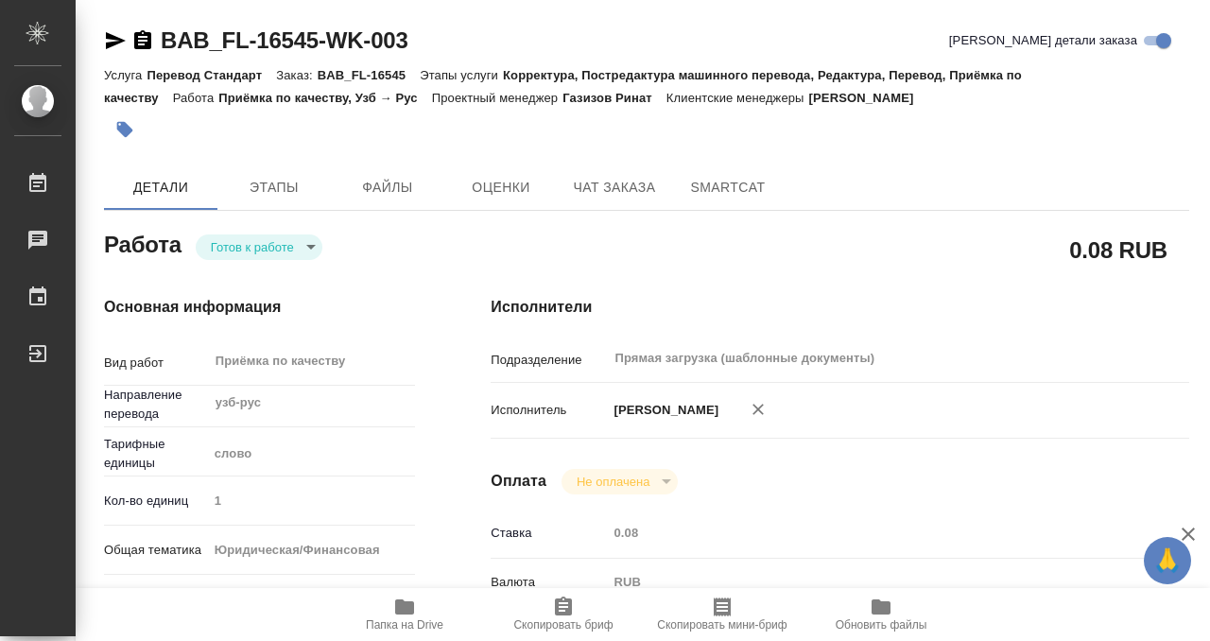
type textarea "x"
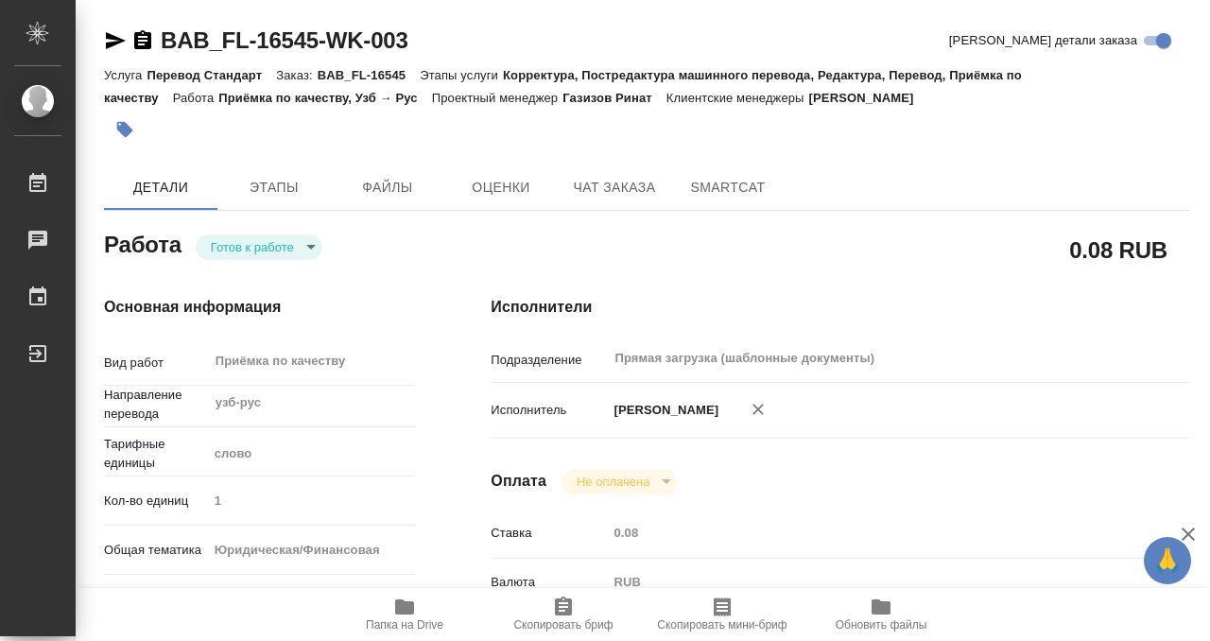
click at [423, 626] on span "Папка на Drive" at bounding box center [405, 624] width 78 height 13
type textarea "x"
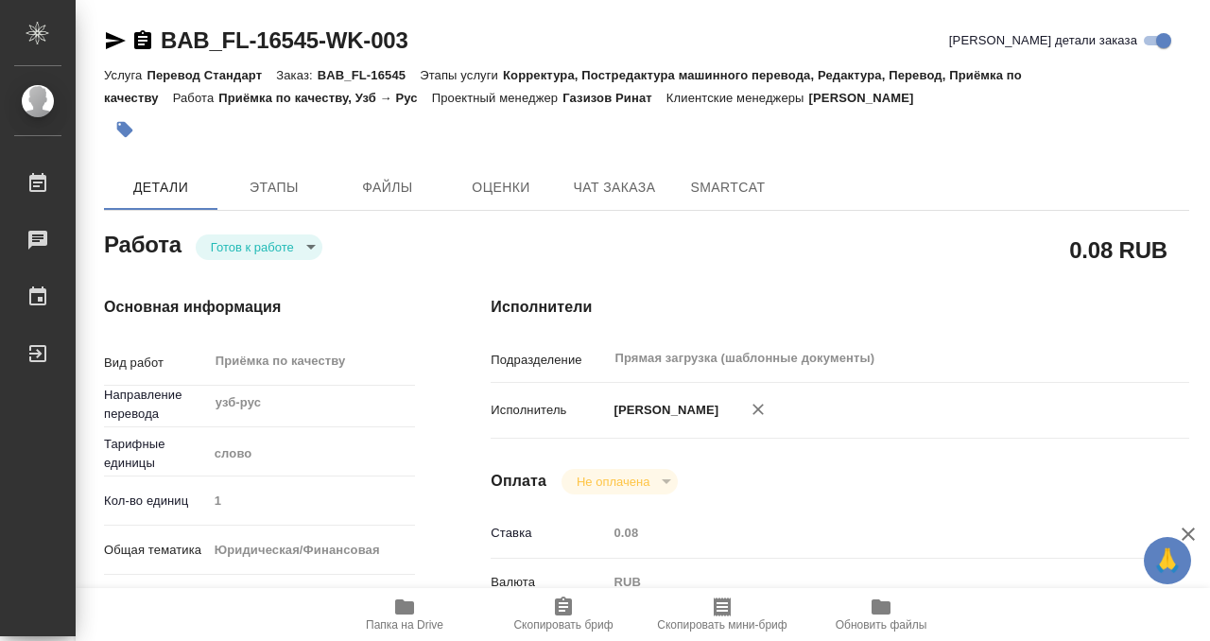
type textarea "x"
click at [142, 35] on icon "button" at bounding box center [142, 39] width 17 height 19
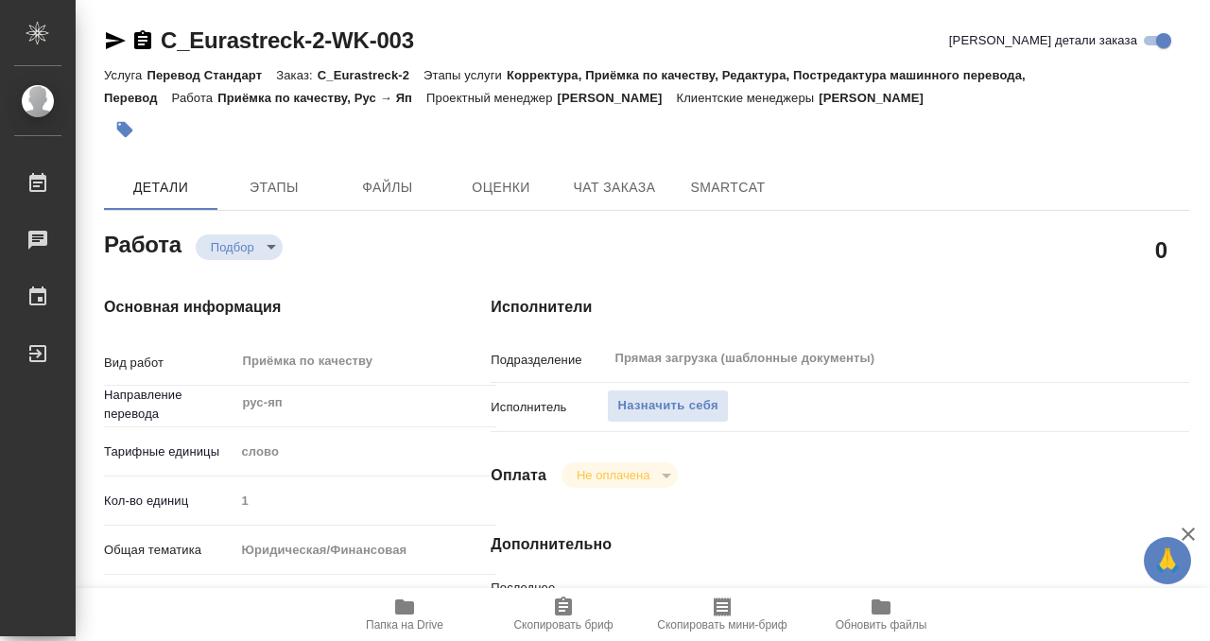
click at [683, 408] on span "Назначить себя" at bounding box center [667, 406] width 100 height 22
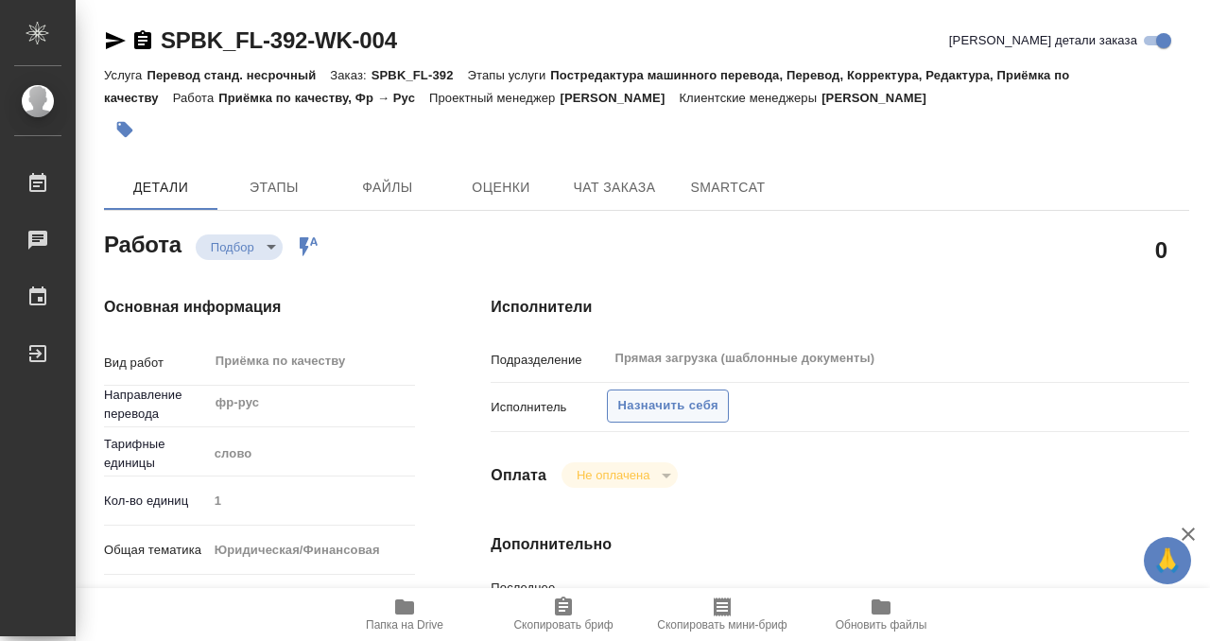
click at [647, 414] on span "Назначить себя" at bounding box center [667, 406] width 100 height 22
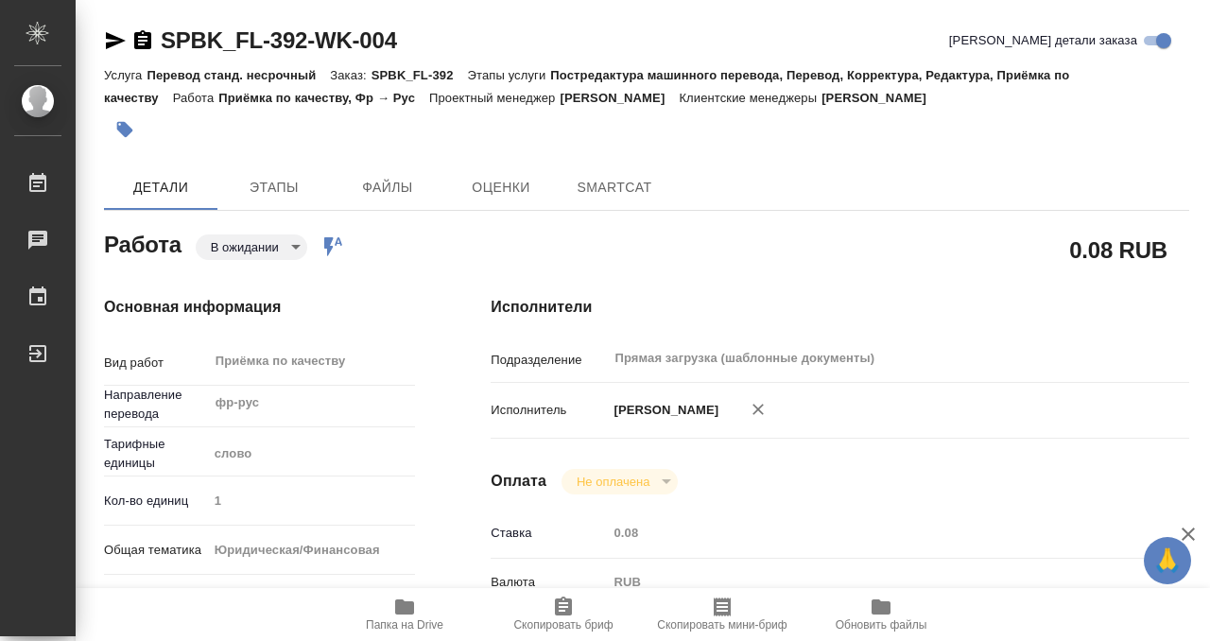
type textarea "x"
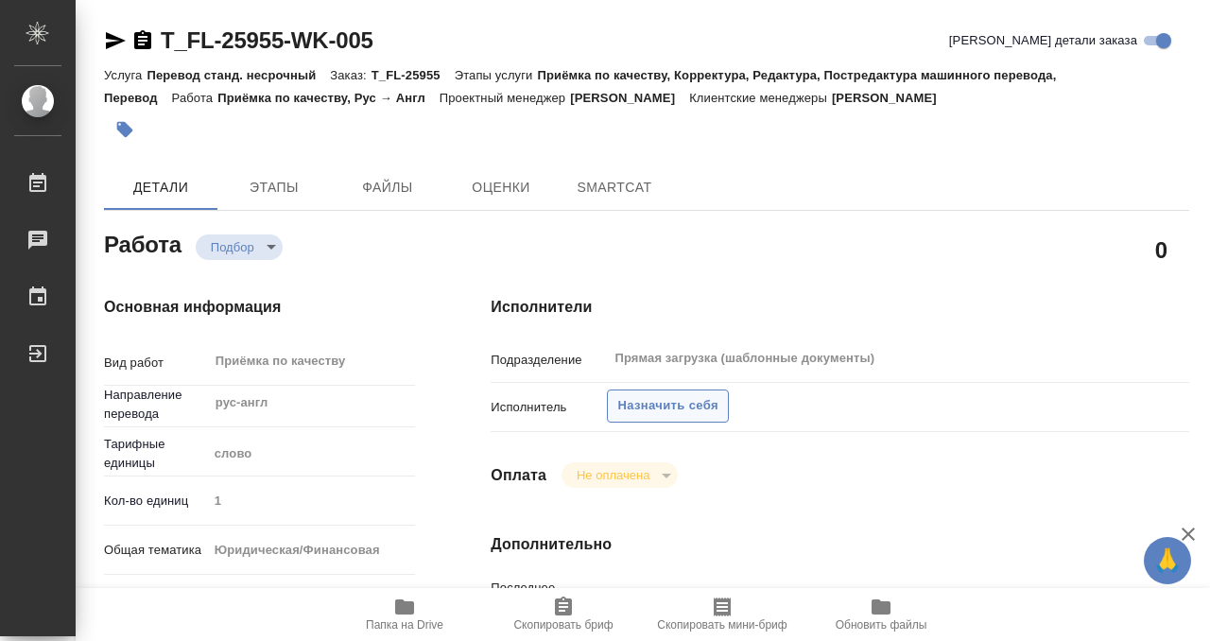
click at [669, 407] on span "Назначить себя" at bounding box center [667, 406] width 100 height 22
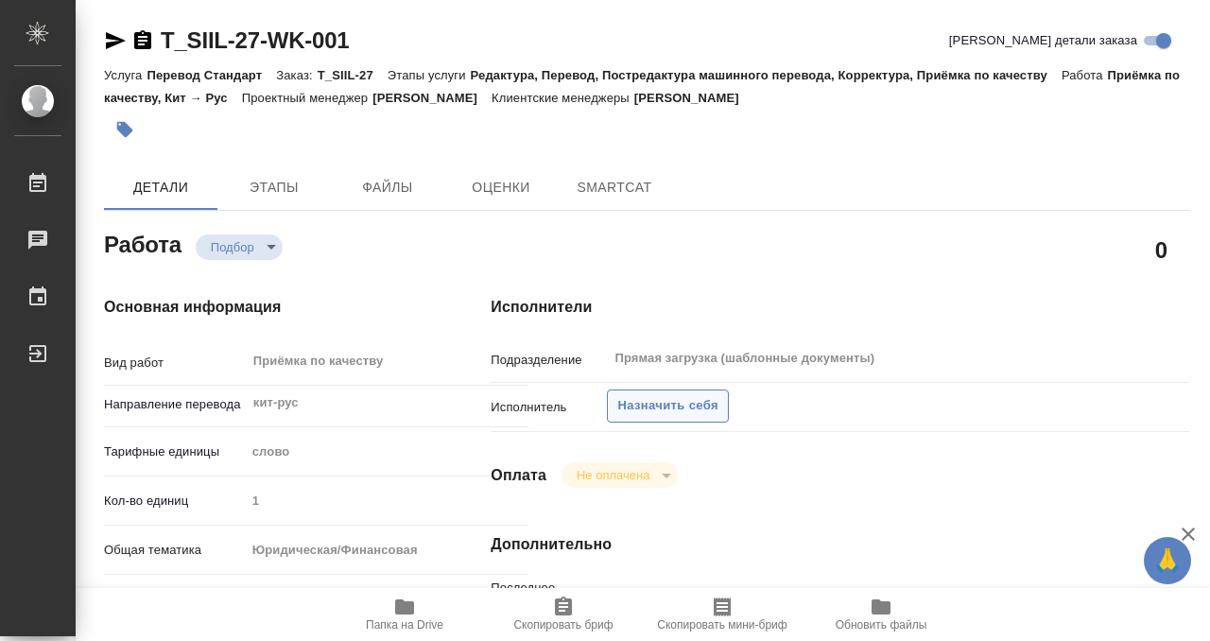
click at [653, 406] on span "Назначить себя" at bounding box center [667, 406] width 100 height 22
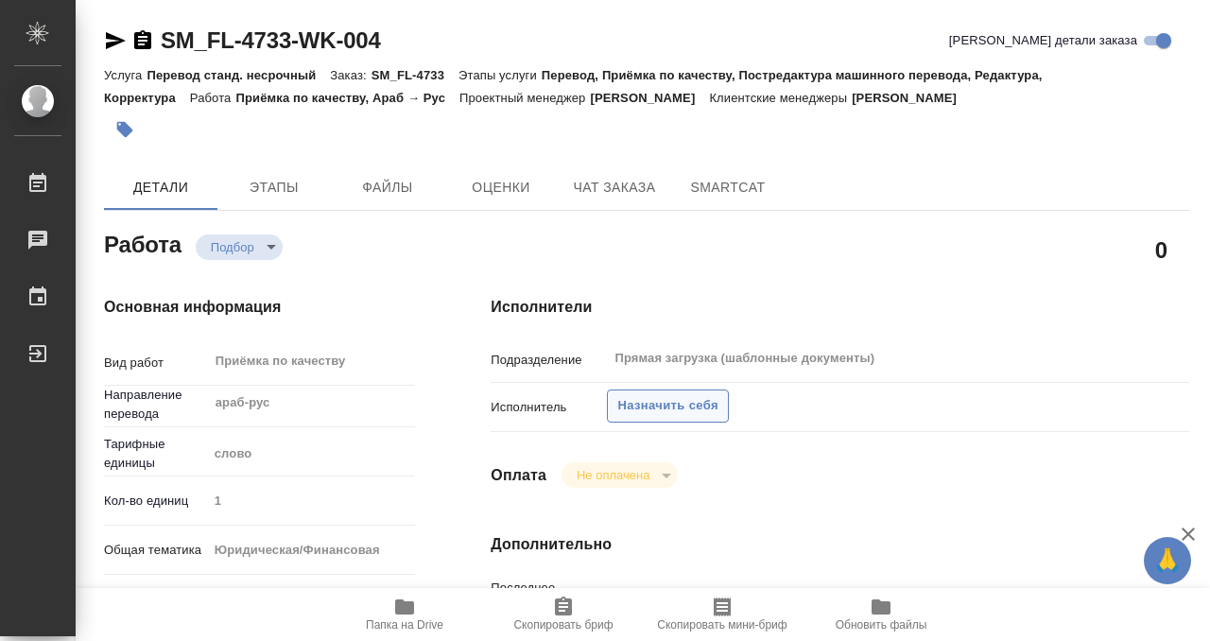
click at [653, 407] on span "Назначить себя" at bounding box center [667, 406] width 100 height 22
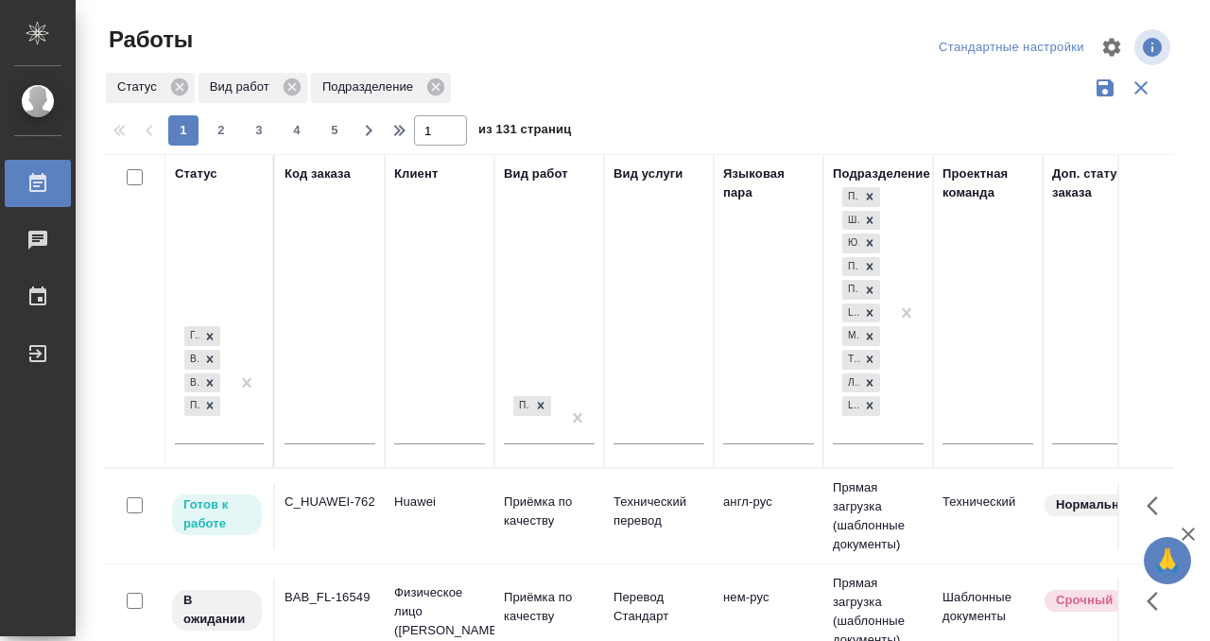
scroll to position [1642, 1156]
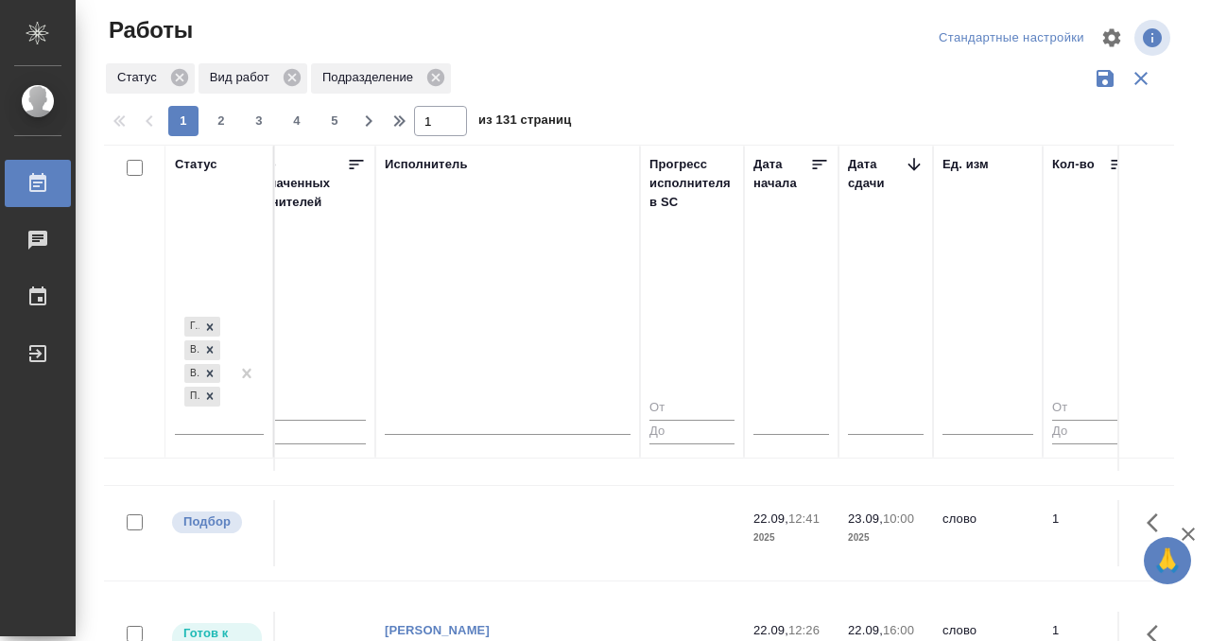
click at [511, 505] on td at bounding box center [507, 533] width 265 height 66
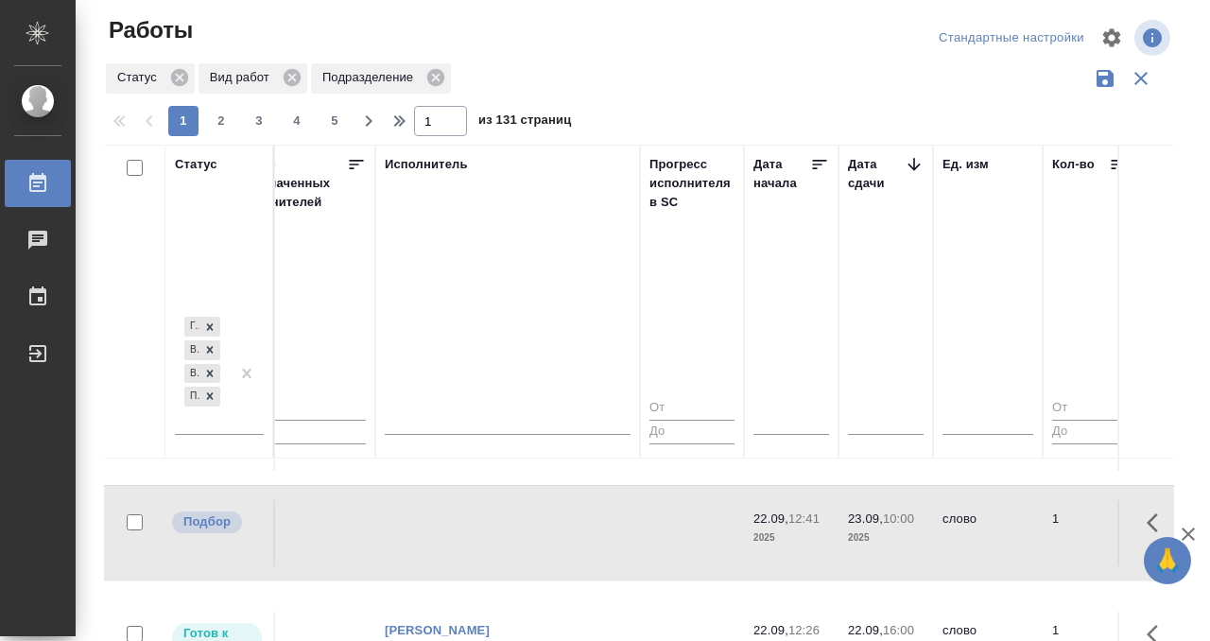
click at [511, 505] on td at bounding box center [507, 533] width 265 height 66
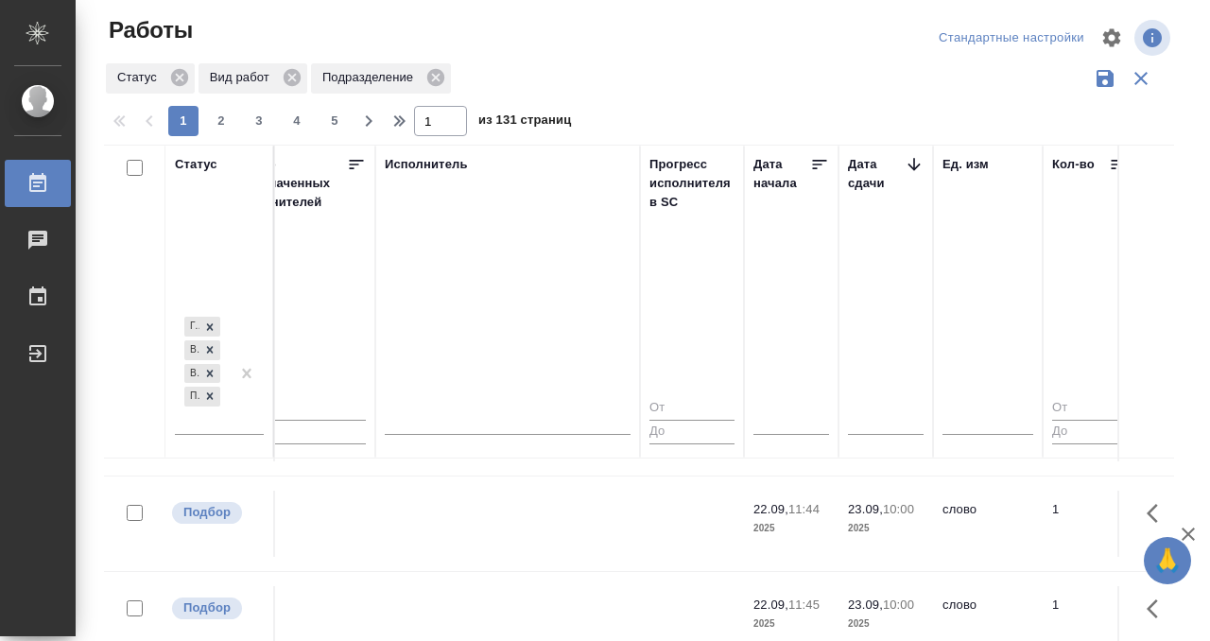
scroll to position [1555, 1156]
click at [510, 507] on td at bounding box center [507, 525] width 265 height 66
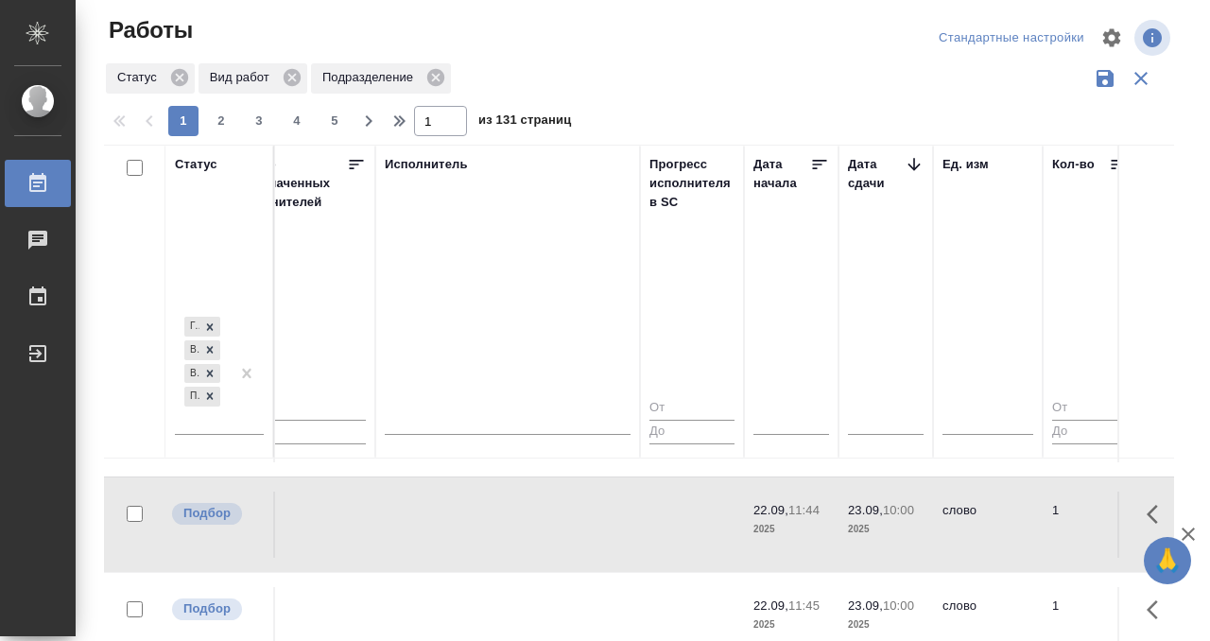
click at [510, 507] on td at bounding box center [507, 525] width 265 height 66
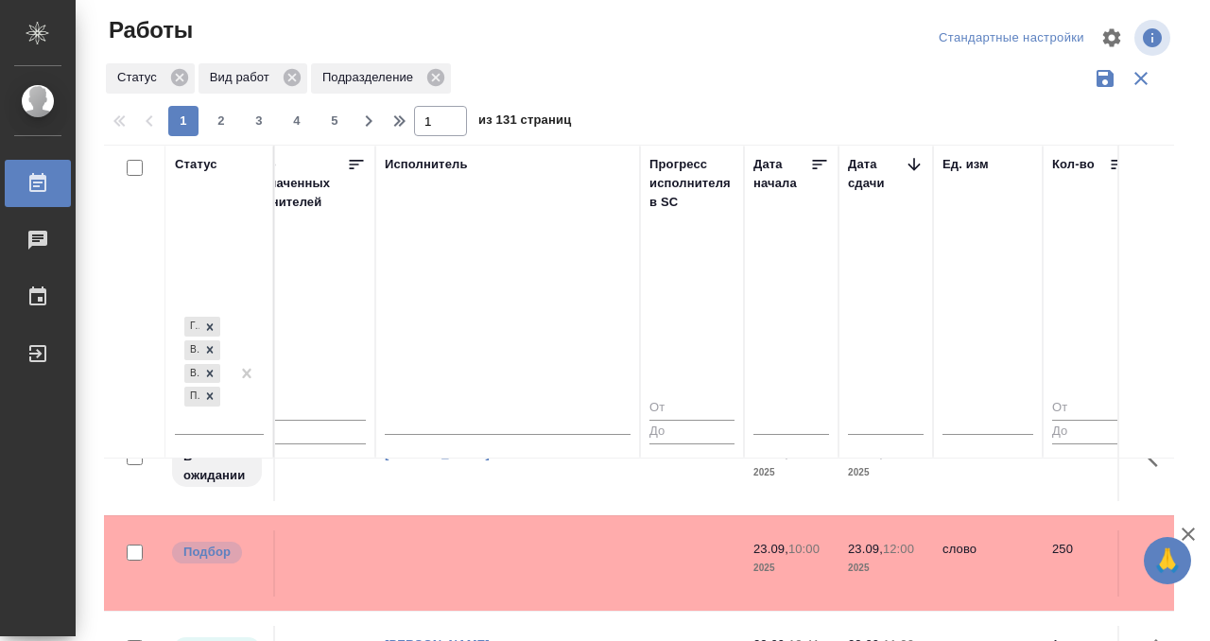
scroll to position [746, 1156]
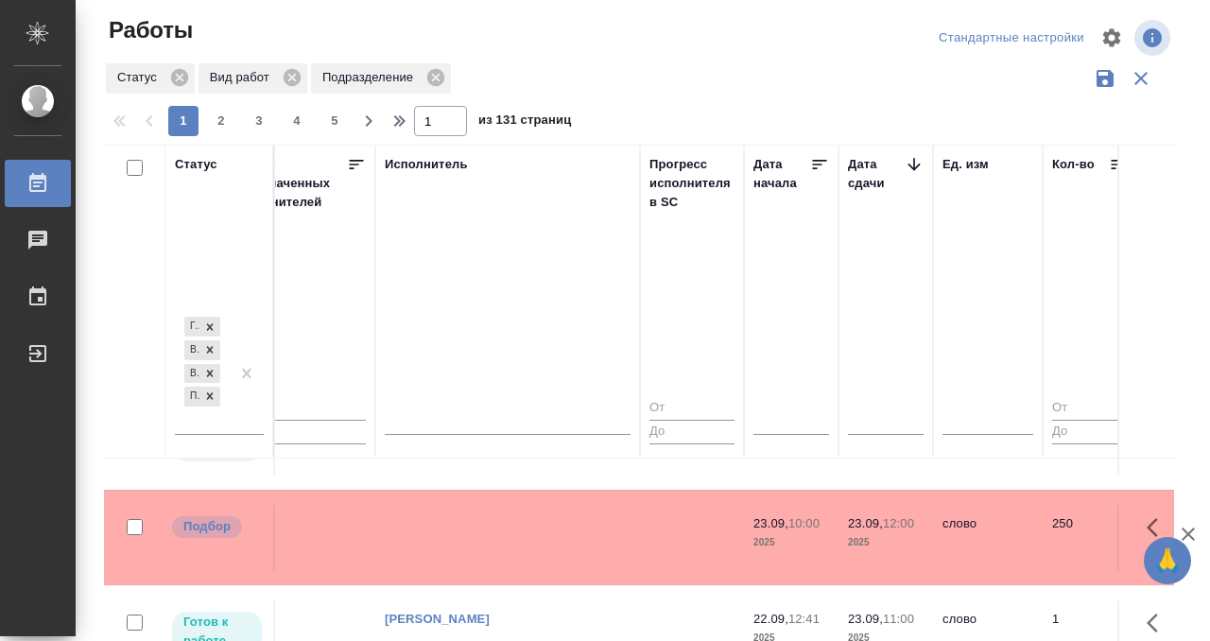
click at [498, 519] on td at bounding box center [507, 538] width 265 height 66
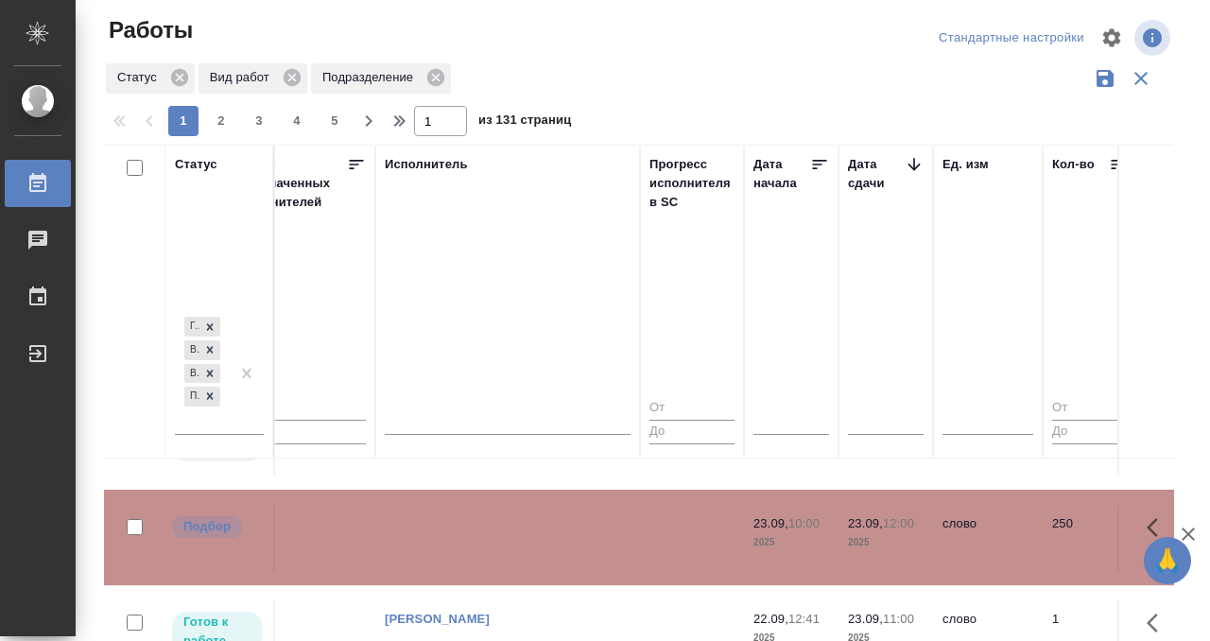
click at [498, 519] on td at bounding box center [507, 538] width 265 height 66
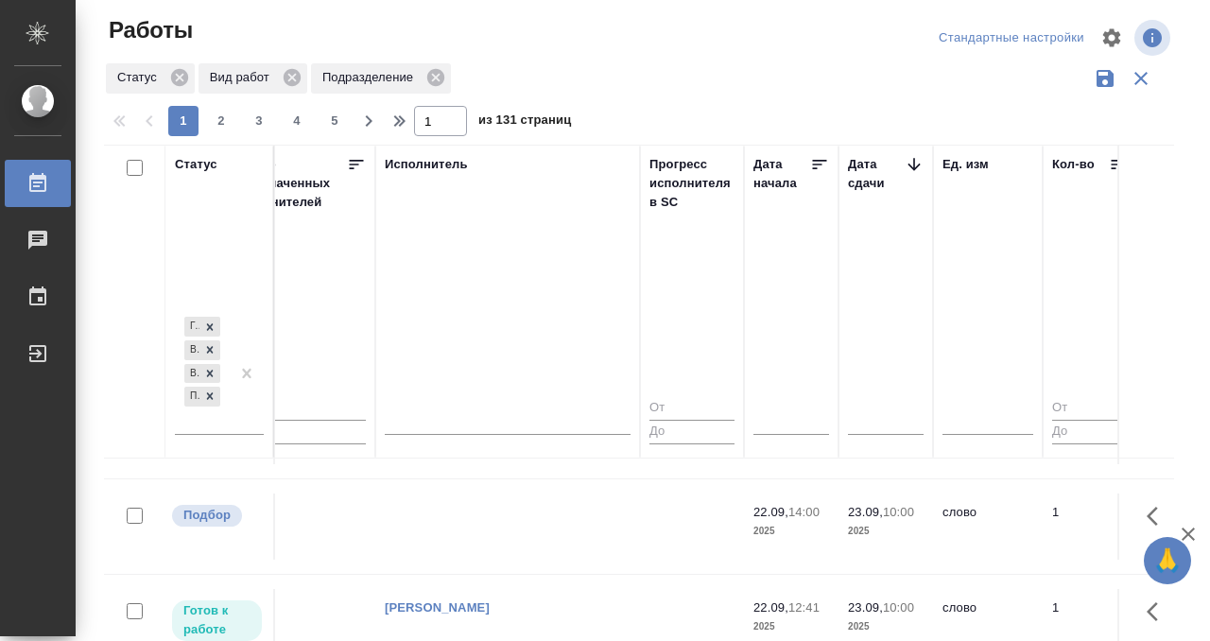
scroll to position [1408, 1156]
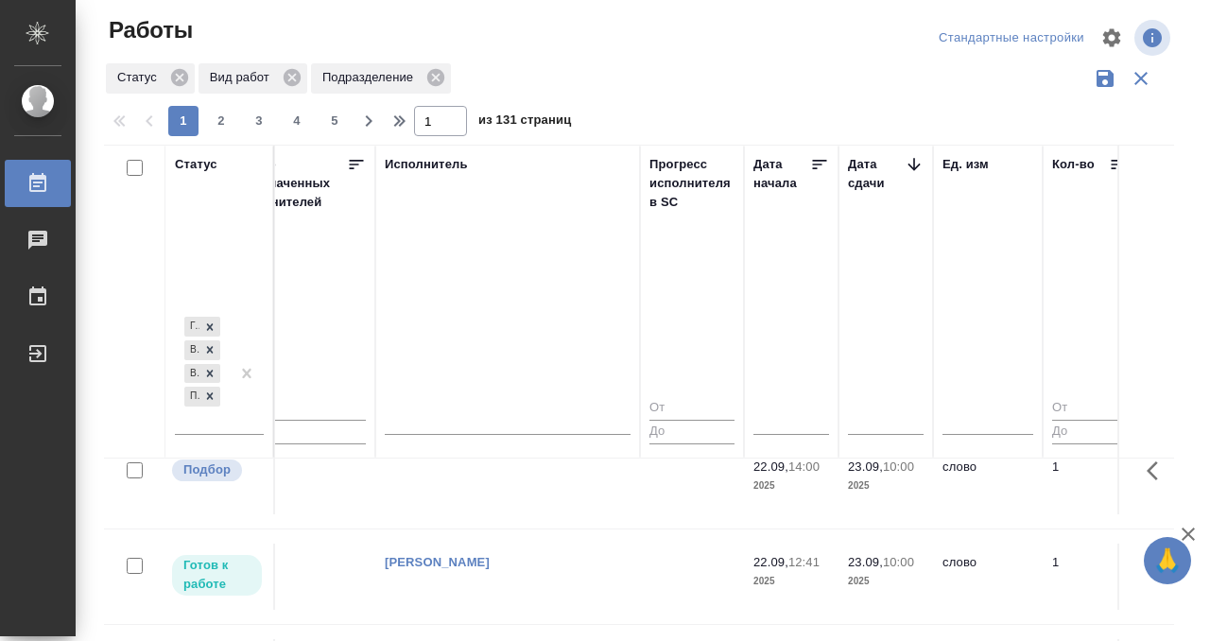
click at [514, 482] on td at bounding box center [507, 481] width 265 height 66
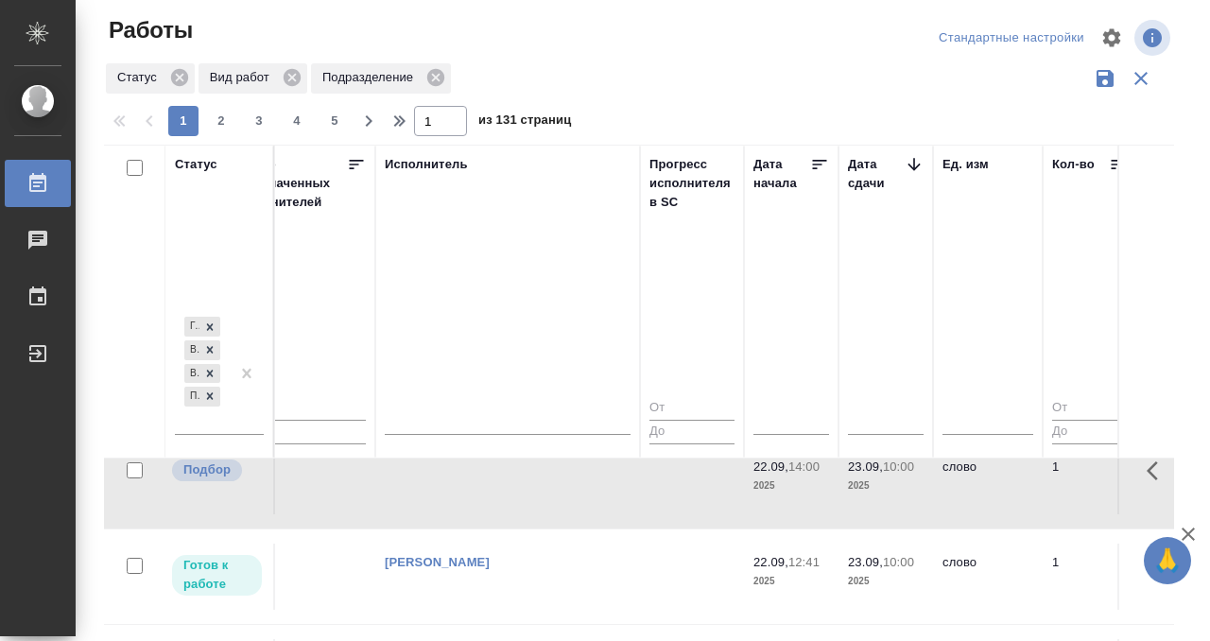
click at [514, 482] on td at bounding box center [507, 481] width 265 height 66
click at [28, 183] on div "Работы" at bounding box center [14, 183] width 47 height 28
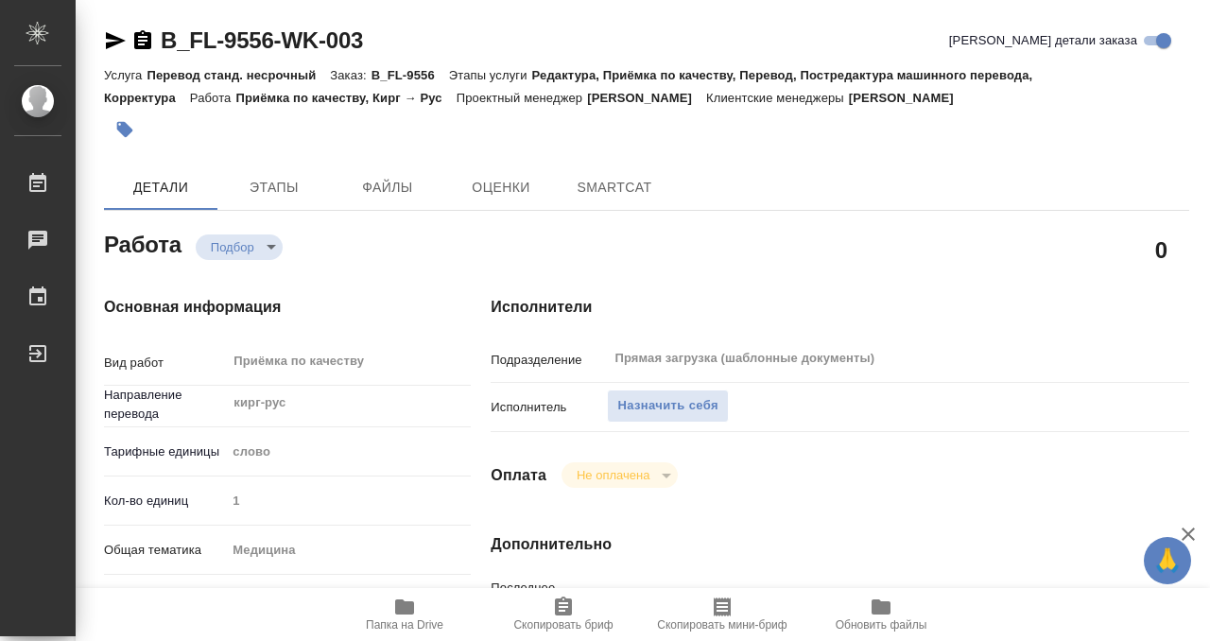
click at [668, 384] on div "Подразделение Прямая загрузка (шаблонные документы) ​" at bounding box center [840, 365] width 699 height 49
click at [668, 418] on button "Назначить себя" at bounding box center [667, 405] width 121 height 33
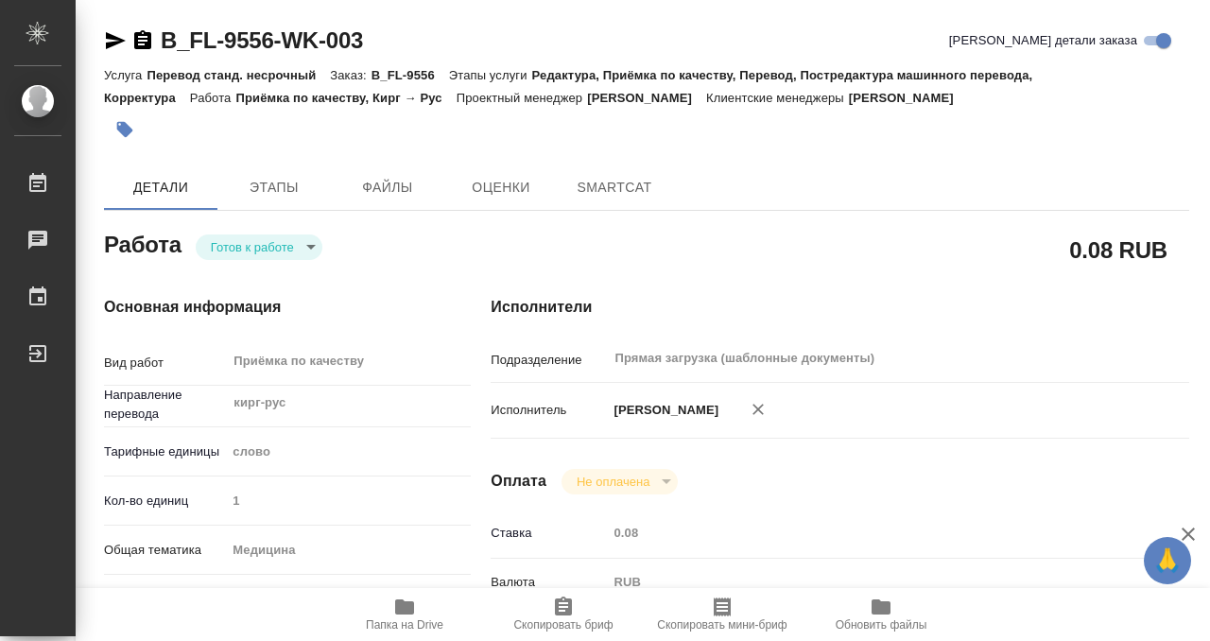
type textarea "x"
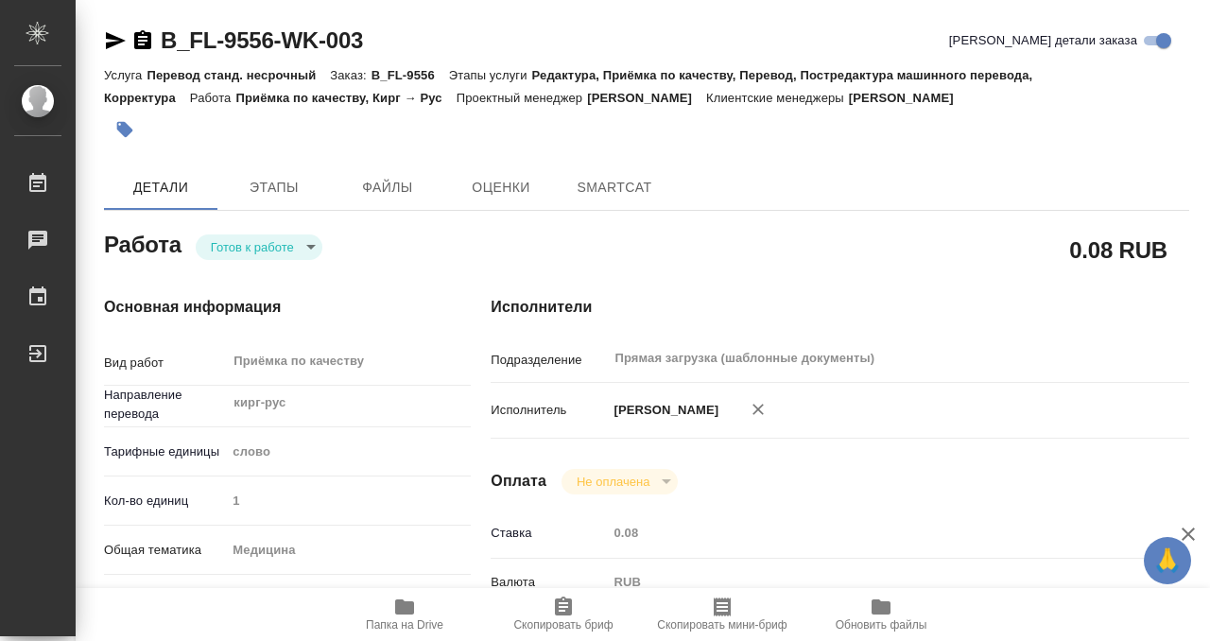
type textarea "x"
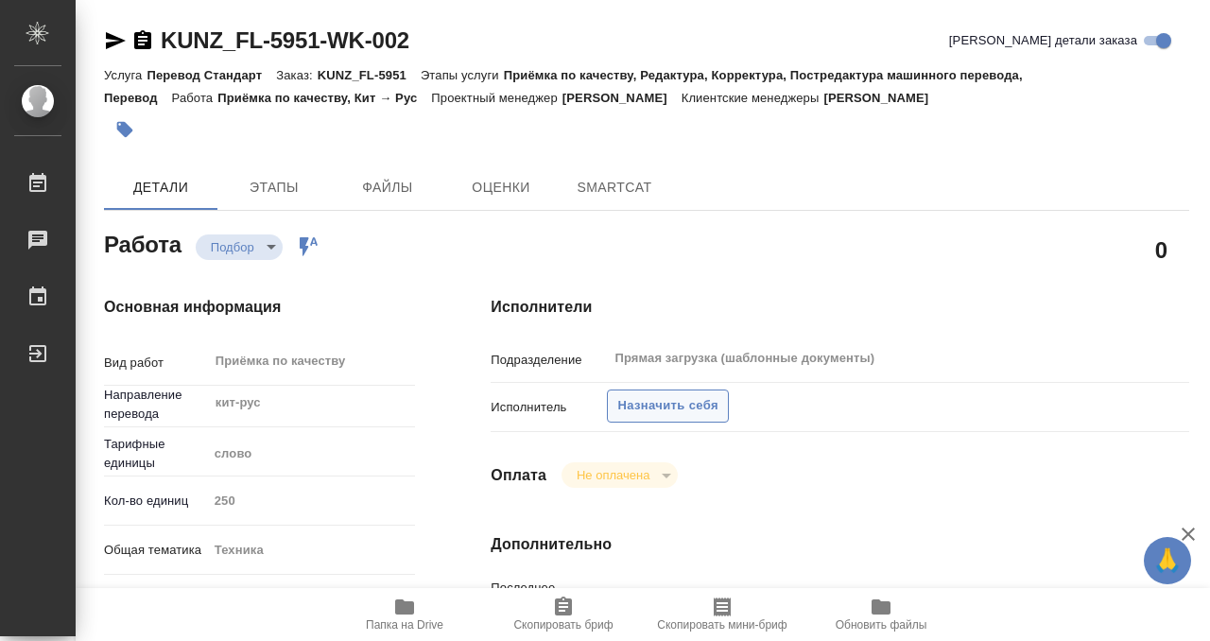
click at [669, 409] on span "Назначить себя" at bounding box center [667, 406] width 100 height 22
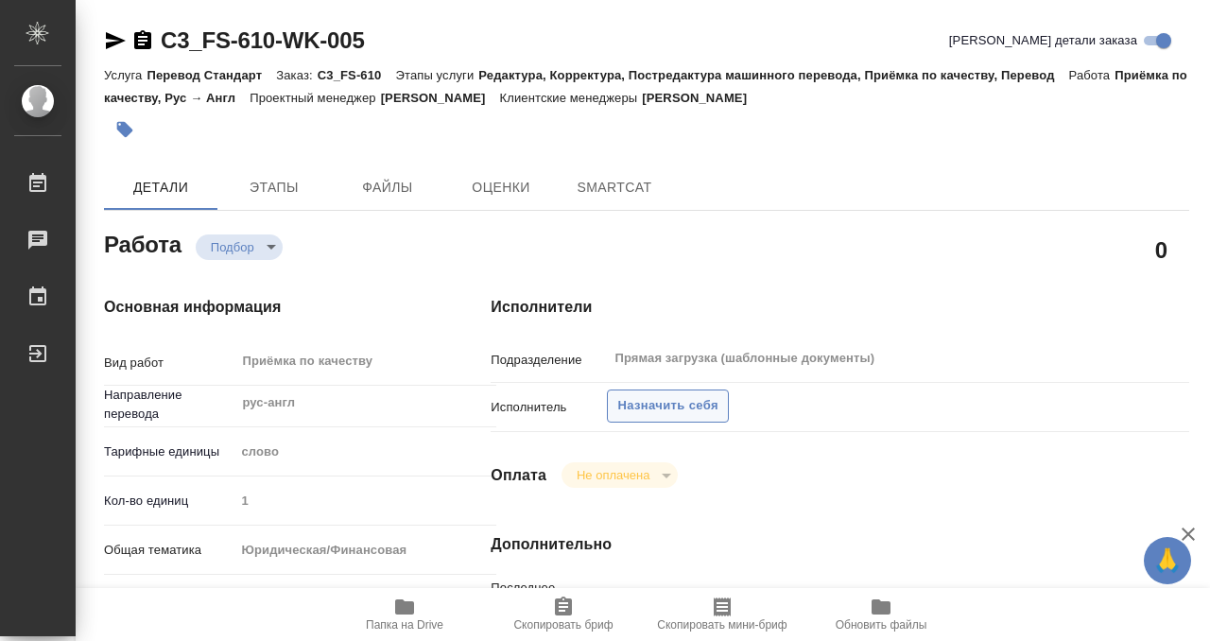
click at [673, 396] on span "Назначить себя" at bounding box center [667, 406] width 100 height 22
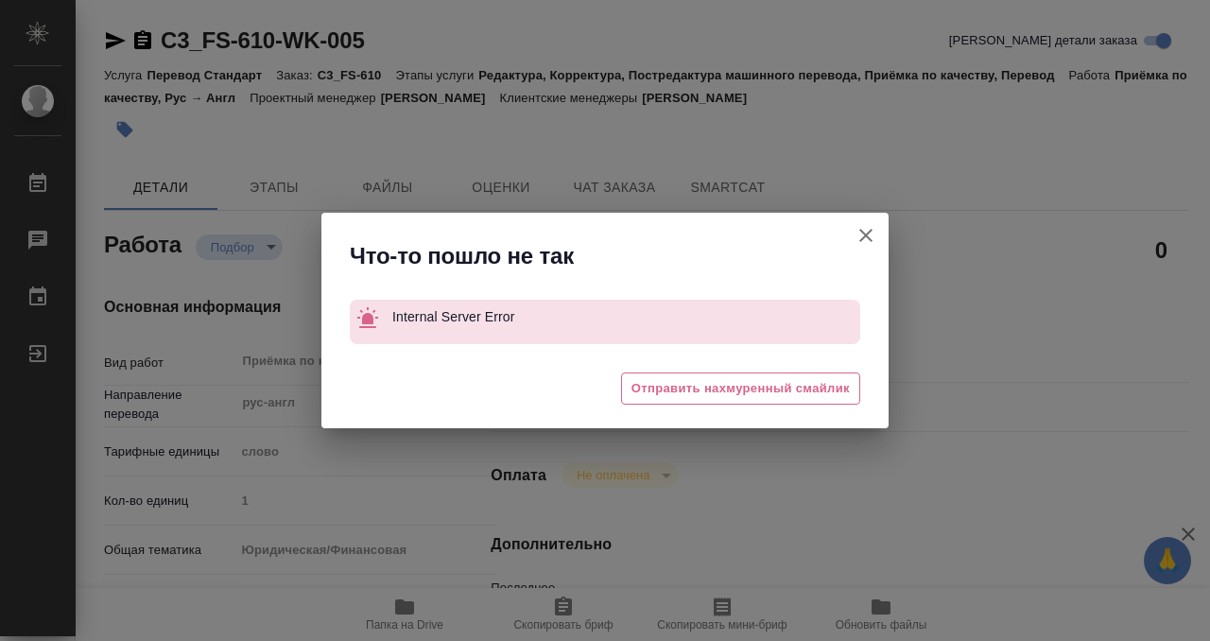
click at [864, 230] on icon "button" at bounding box center [866, 235] width 23 height 23
